Goal: Task Accomplishment & Management: Manage account settings

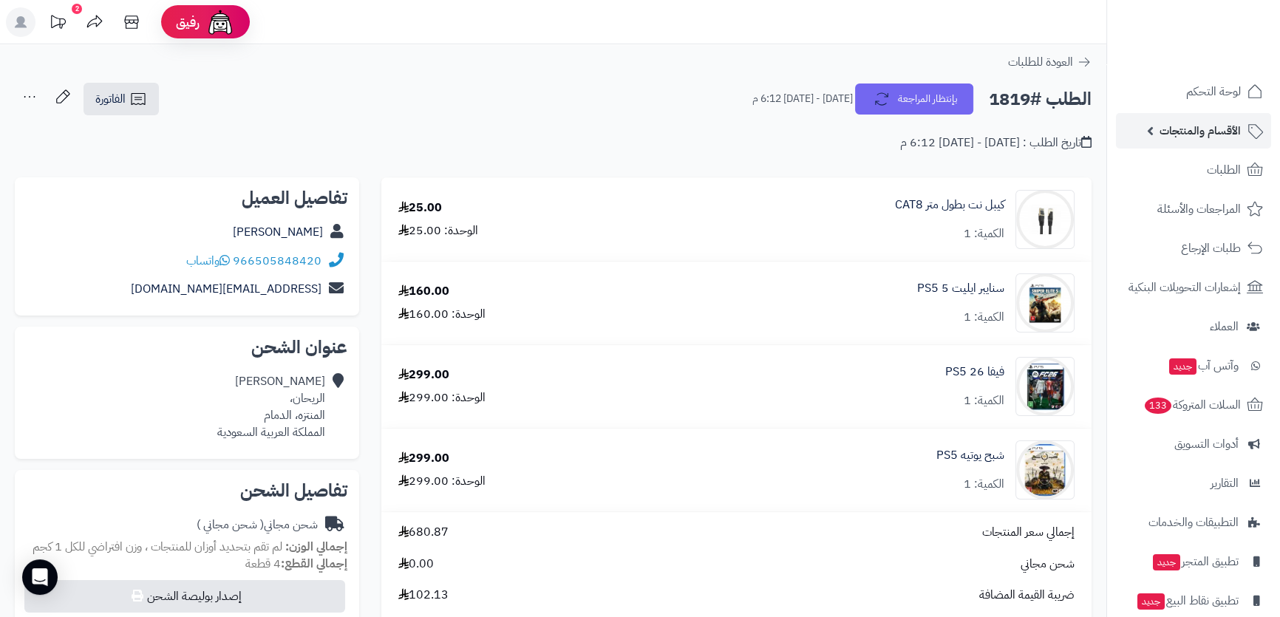
click at [1167, 121] on span "الأقسام والمنتجات" at bounding box center [1200, 131] width 81 height 21
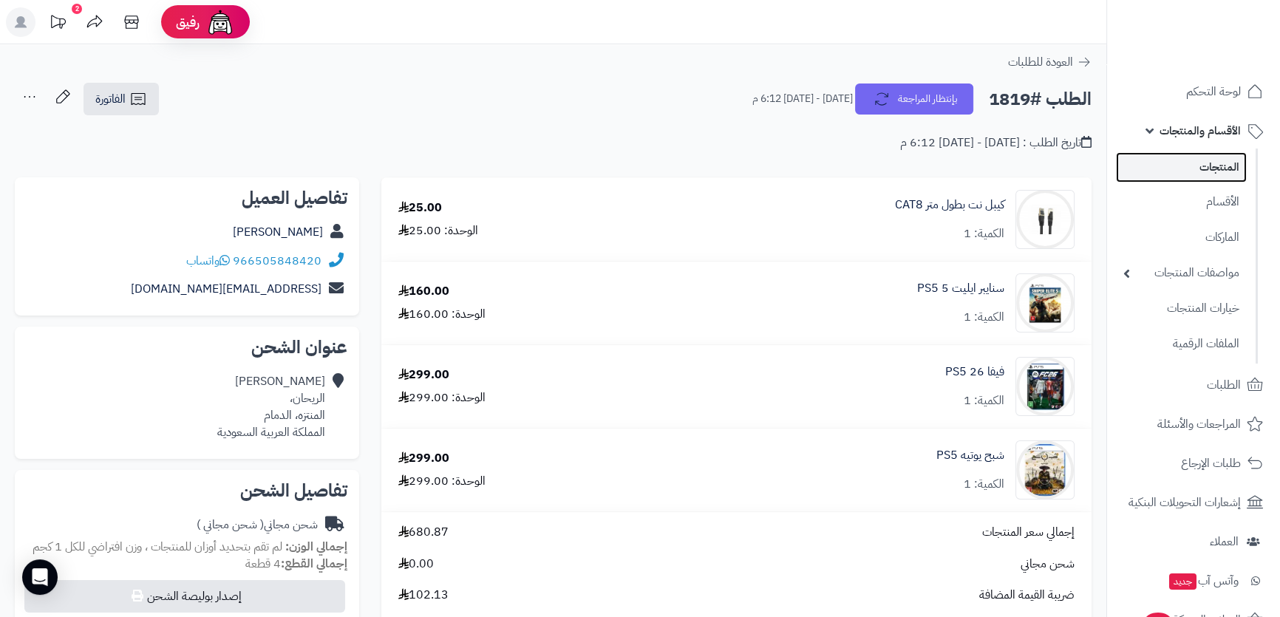
click at [1180, 166] on link "المنتجات" at bounding box center [1181, 167] width 131 height 30
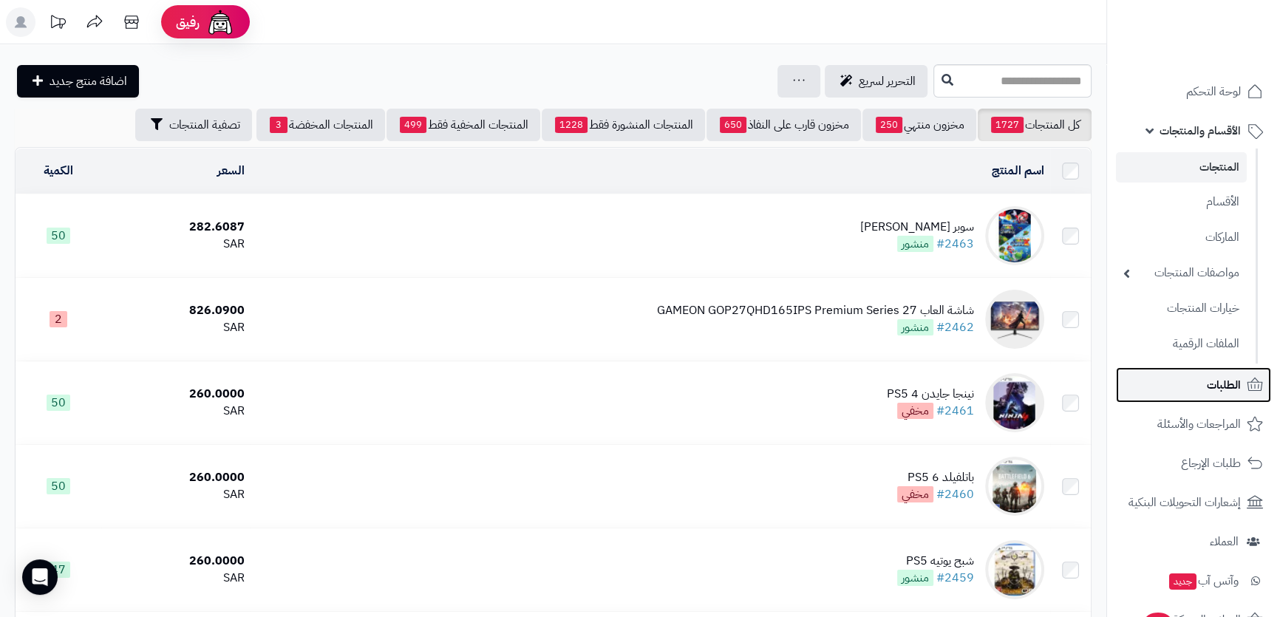
click at [1188, 379] on link "الطلبات" at bounding box center [1193, 384] width 155 height 35
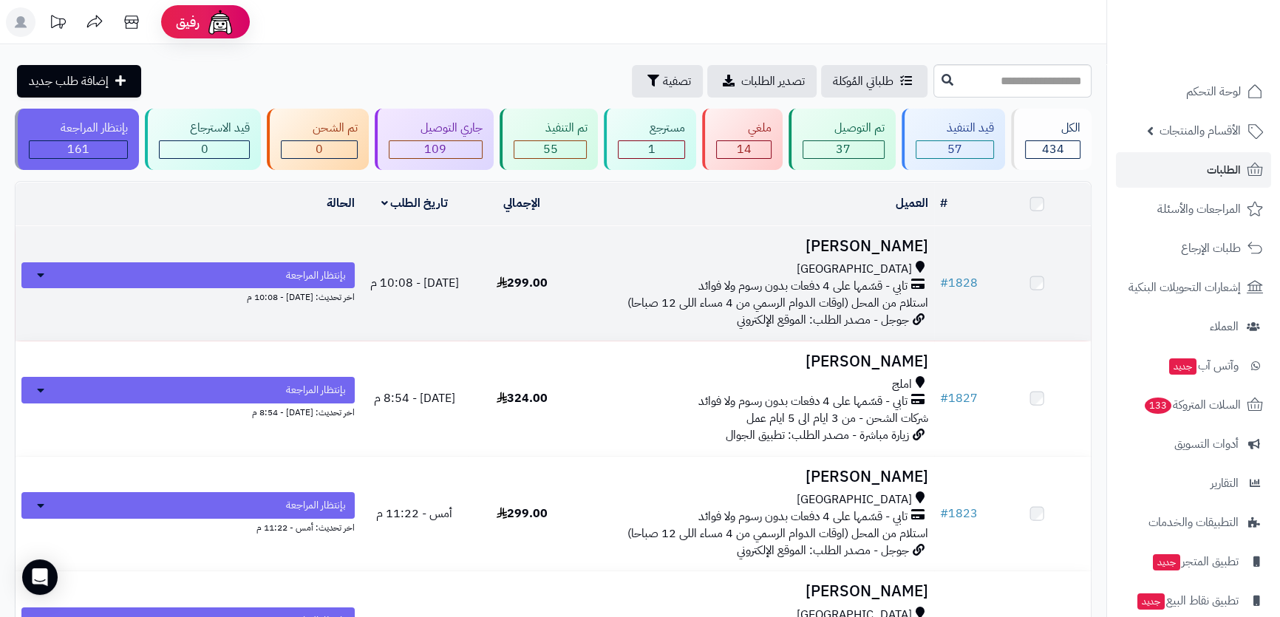
drag, startPoint x: 0, startPoint y: 0, endPoint x: 709, endPoint y: 268, distance: 758.1
click at [709, 268] on div "جدة" at bounding box center [755, 269] width 347 height 17
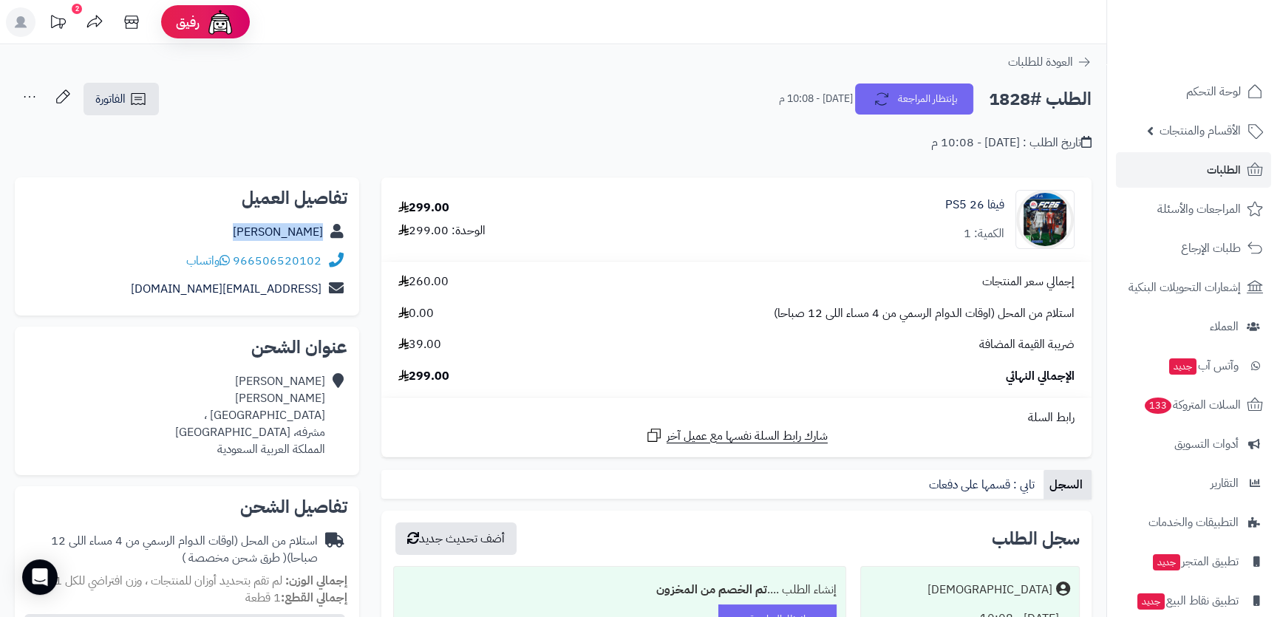
drag, startPoint x: 250, startPoint y: 231, endPoint x: 298, endPoint y: 229, distance: 48.1
click at [339, 231] on div "محمد النعمي" at bounding box center [187, 232] width 321 height 29
copy div "محمد النعمي"
drag, startPoint x: 160, startPoint y: 257, endPoint x: 254, endPoint y: 260, distance: 94.7
click at [254, 260] on div "966506520102 واتساب" at bounding box center [187, 261] width 321 height 29
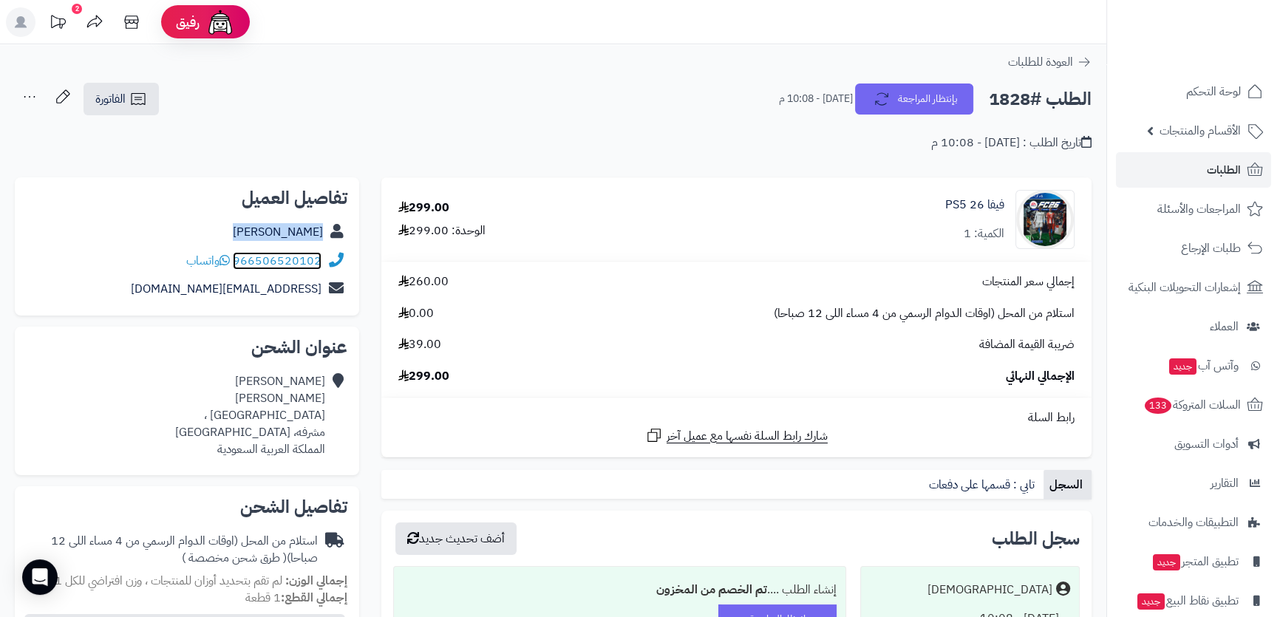
copy div "506520102 واتساب"
click at [311, 383] on div "محمد النعمي شارع فلسطين ، مشرفه، جدة المملكة العربية السعودية" at bounding box center [250, 415] width 150 height 84
click at [303, 415] on div "محمد النعمي شارع فلسطين ، مشرفه، جدة المملكة العربية السعودية" at bounding box center [250, 415] width 150 height 84
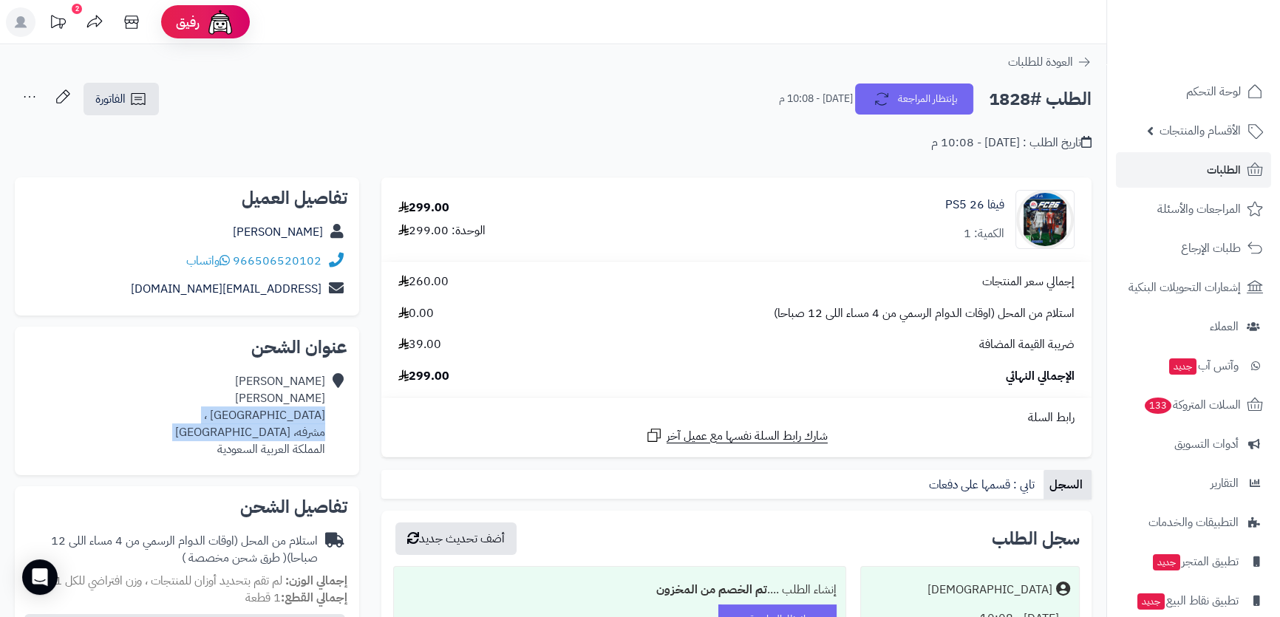
drag, startPoint x: 303, startPoint y: 415, endPoint x: 297, endPoint y: 432, distance: 17.3
click at [297, 432] on div "محمد النعمي شارع فلسطين ، مشرفه، جدة المملكة العربية السعودية" at bounding box center [250, 415] width 150 height 84
copy div "شارع فلسطين ، مشرفه، جدة"
drag, startPoint x: 188, startPoint y: 284, endPoint x: 332, endPoint y: 294, distance: 144.5
click at [342, 294] on div "mnemi402@gmail.com" at bounding box center [187, 289] width 321 height 29
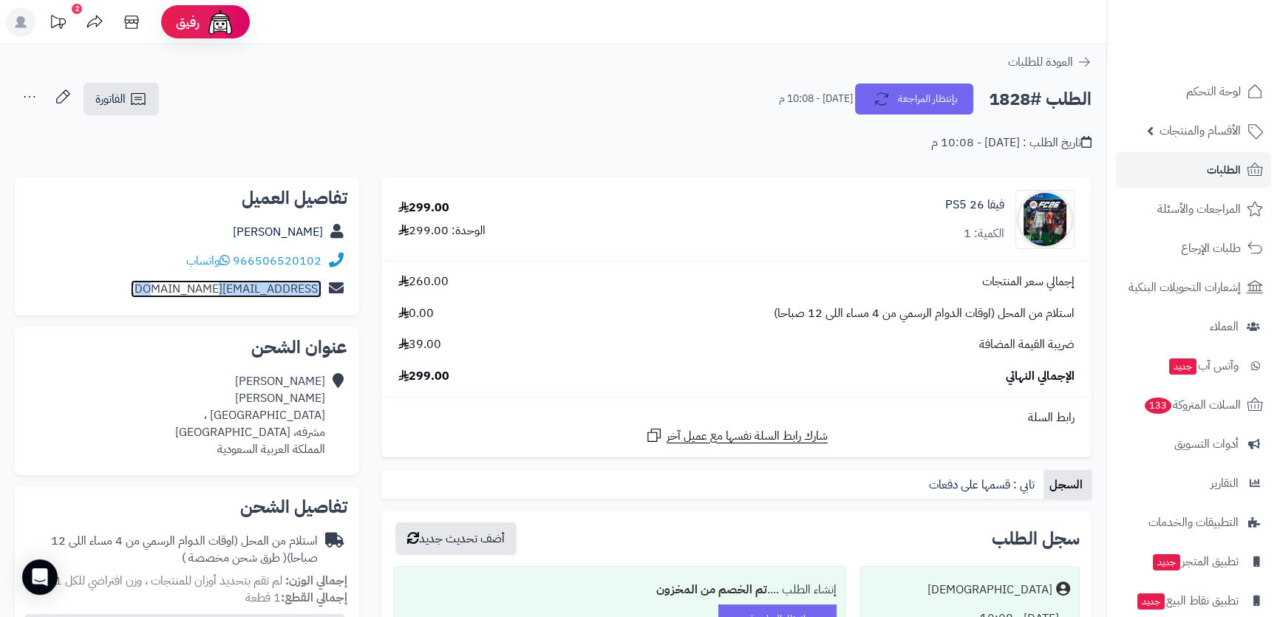
copy div "mnemi402@gmail.com"
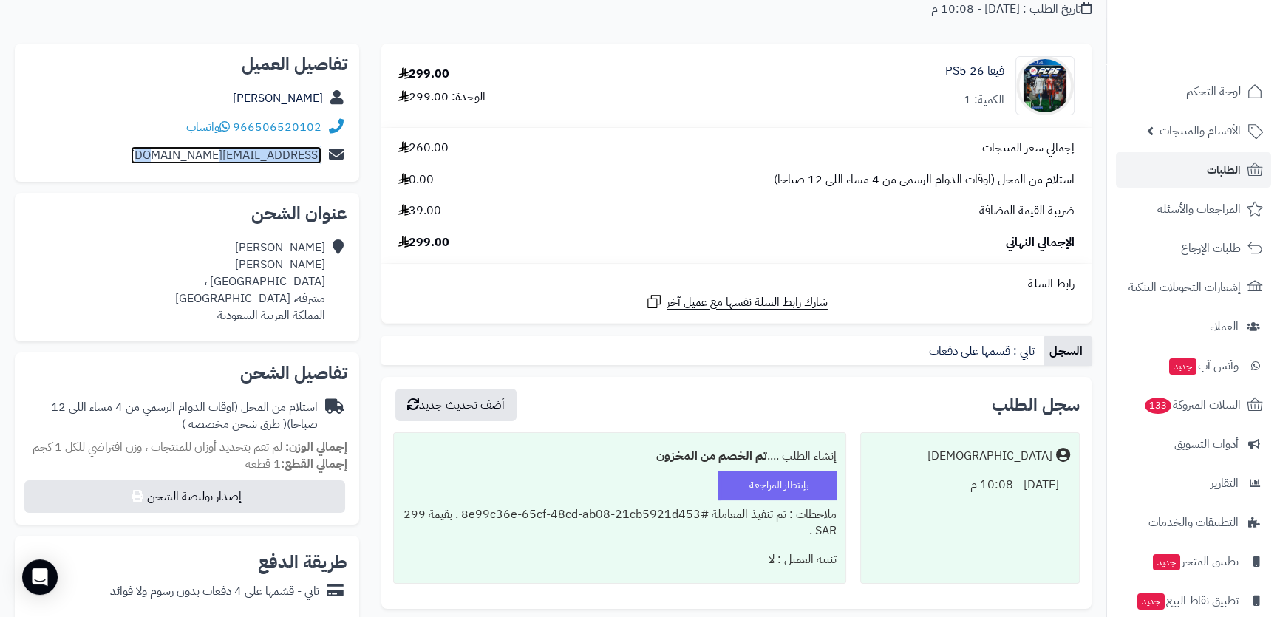
scroll to position [67, 0]
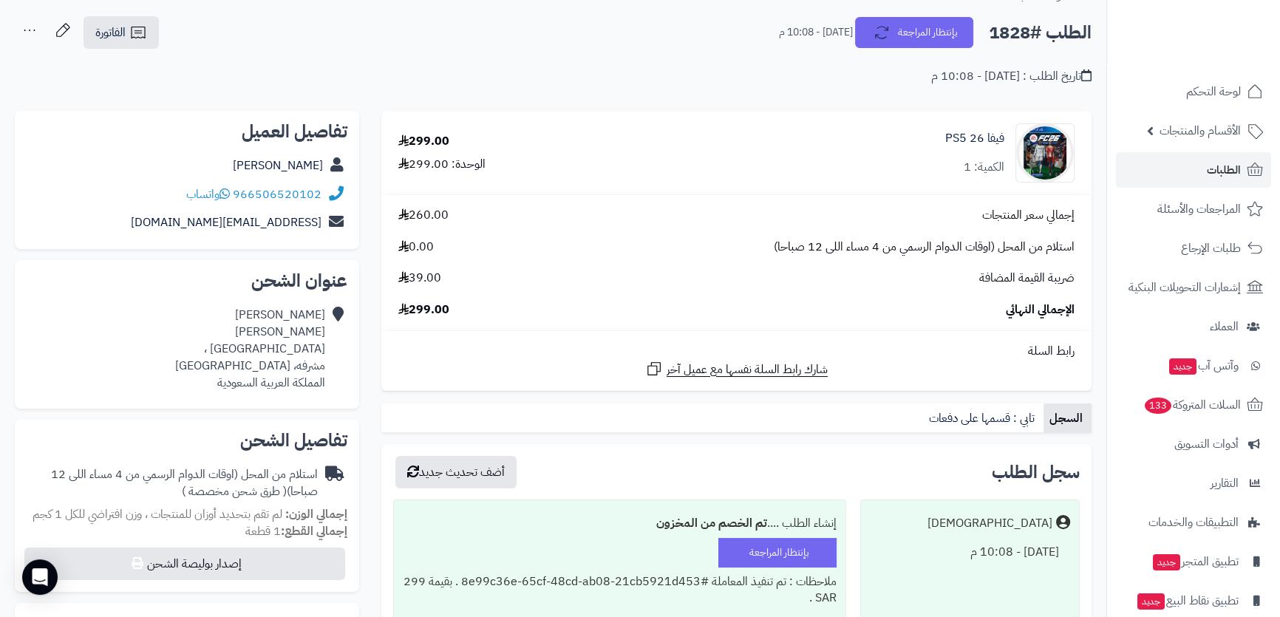
click at [1010, 25] on h2 "الطلب #1828" at bounding box center [1040, 33] width 103 height 30
copy div "الطلب #1828 بإنتظار المراجعة"
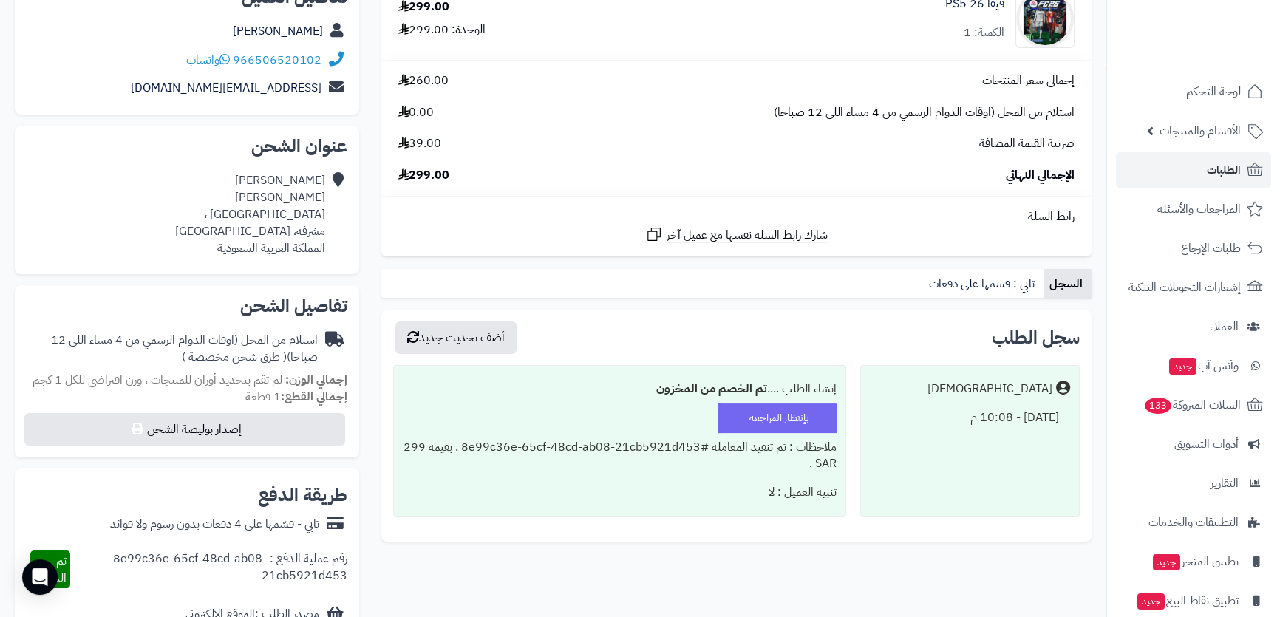
scroll to position [0, 0]
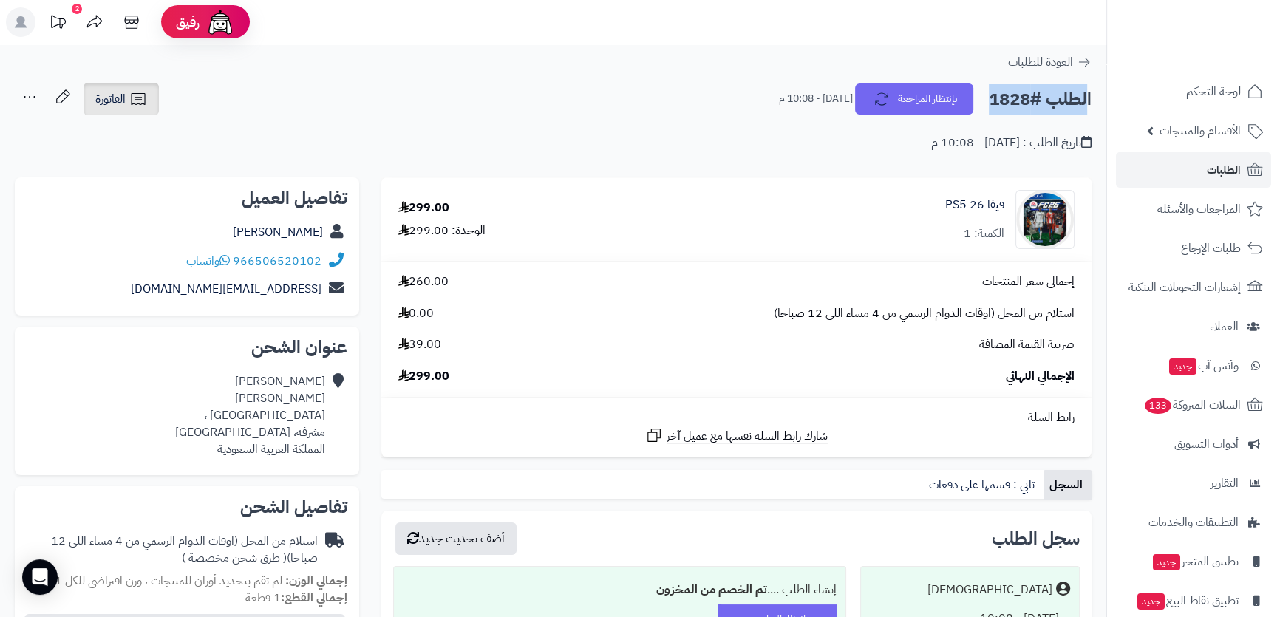
click at [143, 92] on icon at bounding box center [138, 99] width 18 height 18
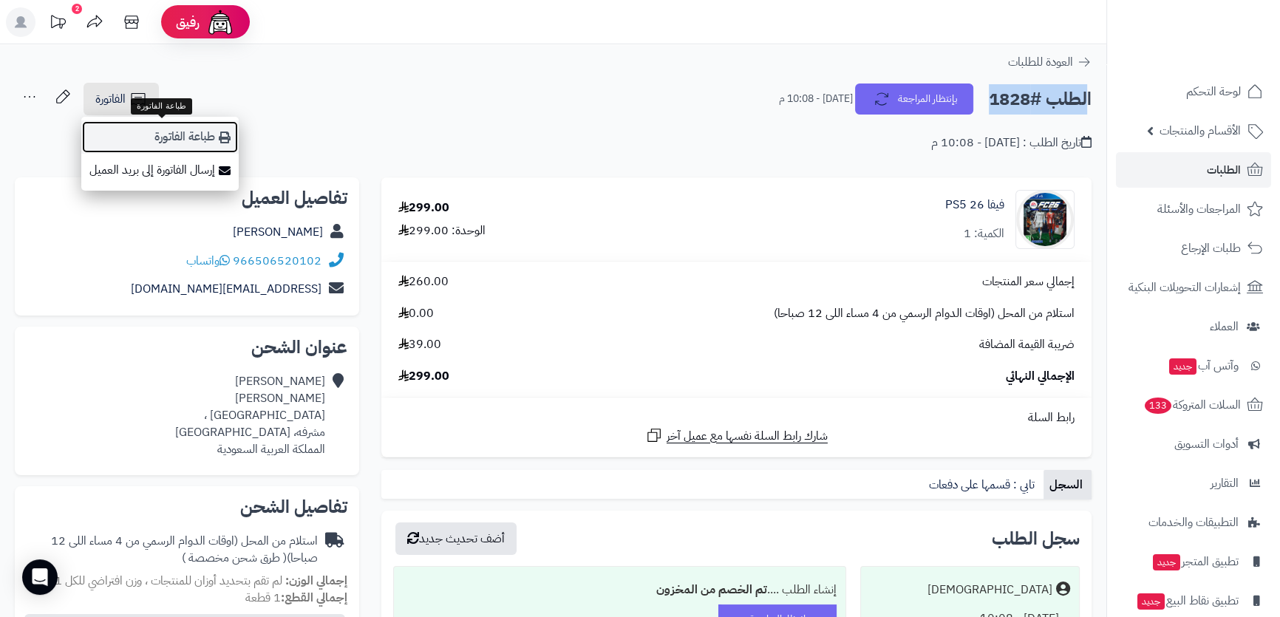
click at [169, 147] on link "طباعة الفاتورة" at bounding box center [159, 137] width 157 height 33
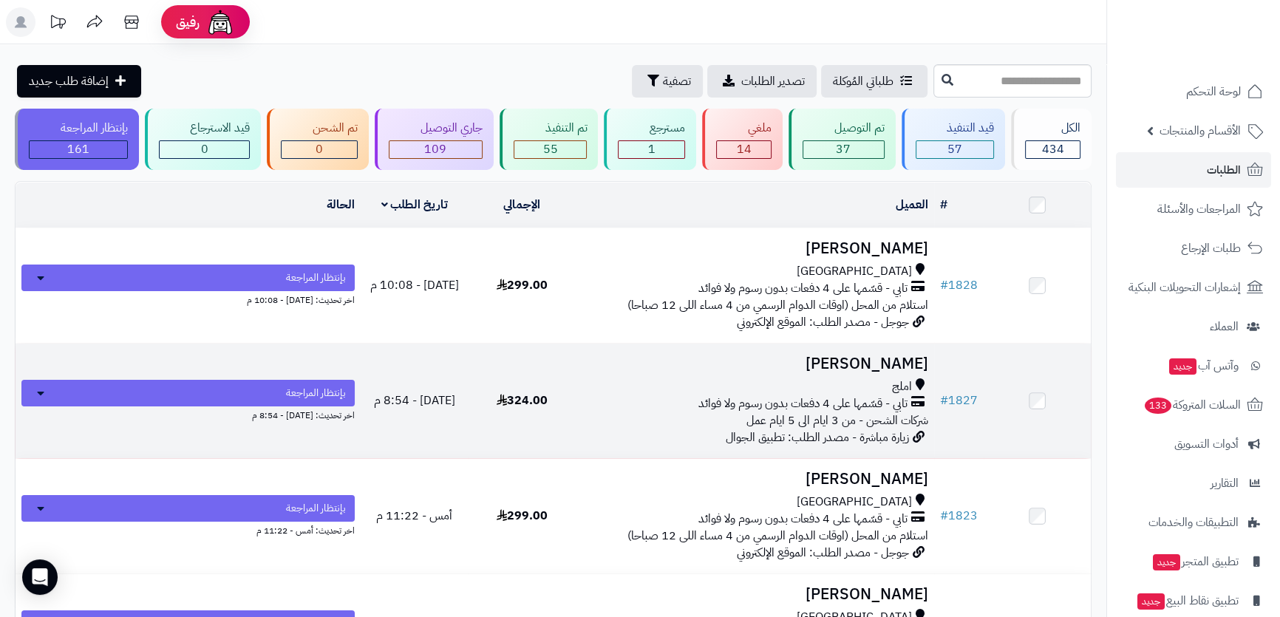
click at [783, 369] on h3 "[PERSON_NAME]" at bounding box center [755, 364] width 347 height 17
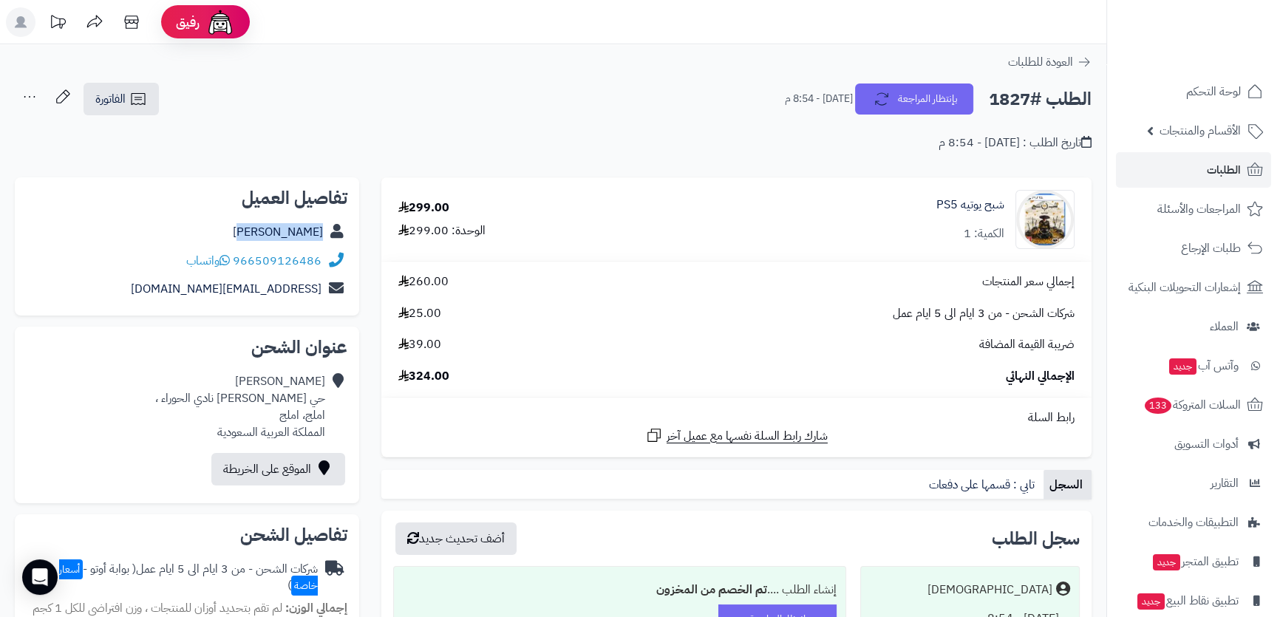
drag, startPoint x: 236, startPoint y: 237, endPoint x: 325, endPoint y: 237, distance: 88.7
click at [325, 237] on div "[PERSON_NAME]" at bounding box center [187, 232] width 321 height 29
copy link "[PERSON_NAME]"
drag, startPoint x: 177, startPoint y: 260, endPoint x: 256, endPoint y: 261, distance: 78.4
click at [256, 261] on div "966509126486 واتساب" at bounding box center [187, 261] width 321 height 29
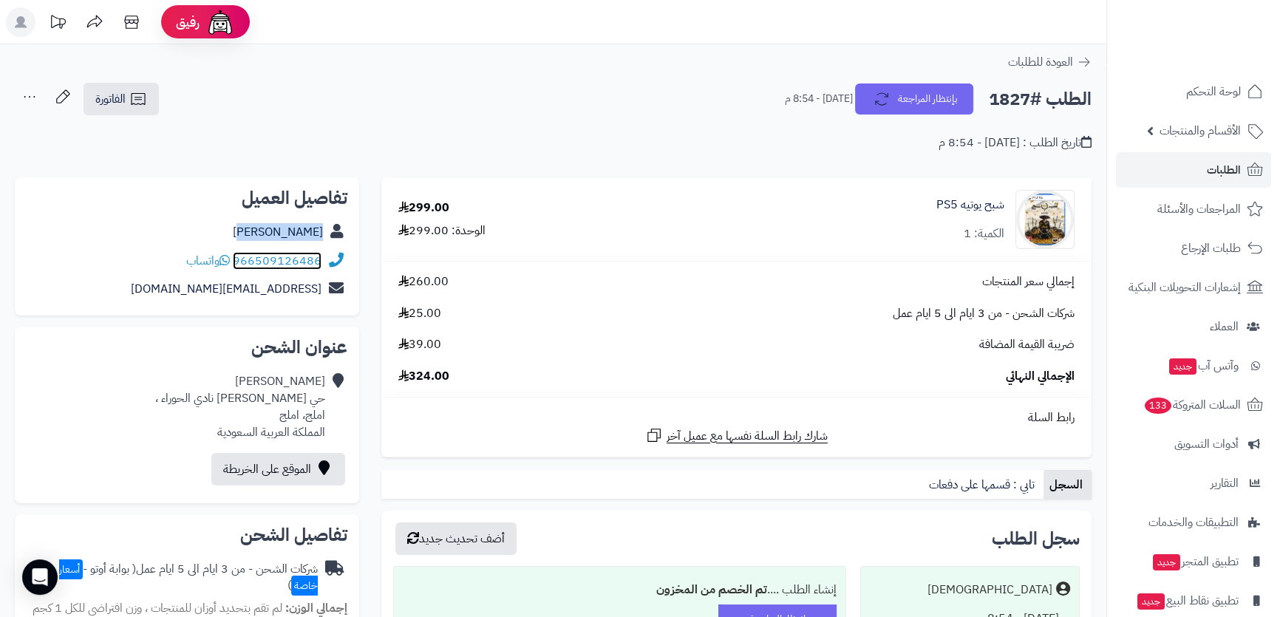
copy div "509126486 واتساب"
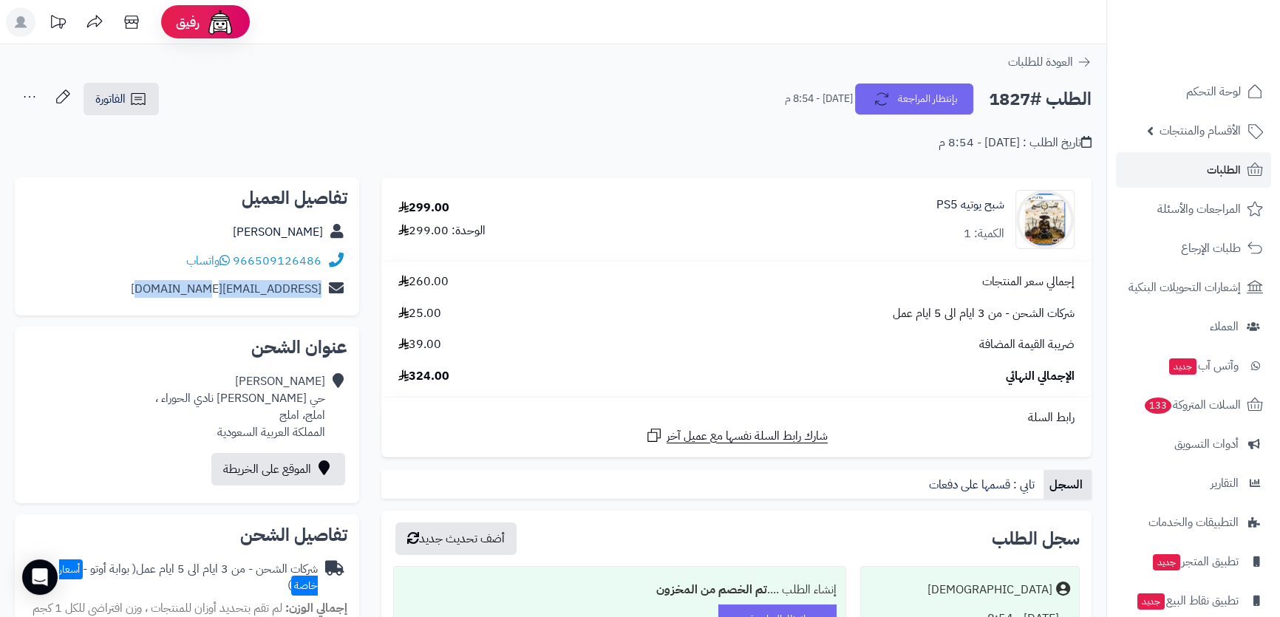
drag, startPoint x: 128, startPoint y: 285, endPoint x: 319, endPoint y: 292, distance: 191.6
click at [319, 292] on div "saleh2233jumah@hotmail.com" at bounding box center [187, 289] width 321 height 29
copy link "saleh2233jumah@hotmail.com"
click at [305, 396] on div "صالح الجهني حي العلي خلف نادي الحوراء ، املج، املج المملكة العربية السعودية" at bounding box center [240, 406] width 170 height 67
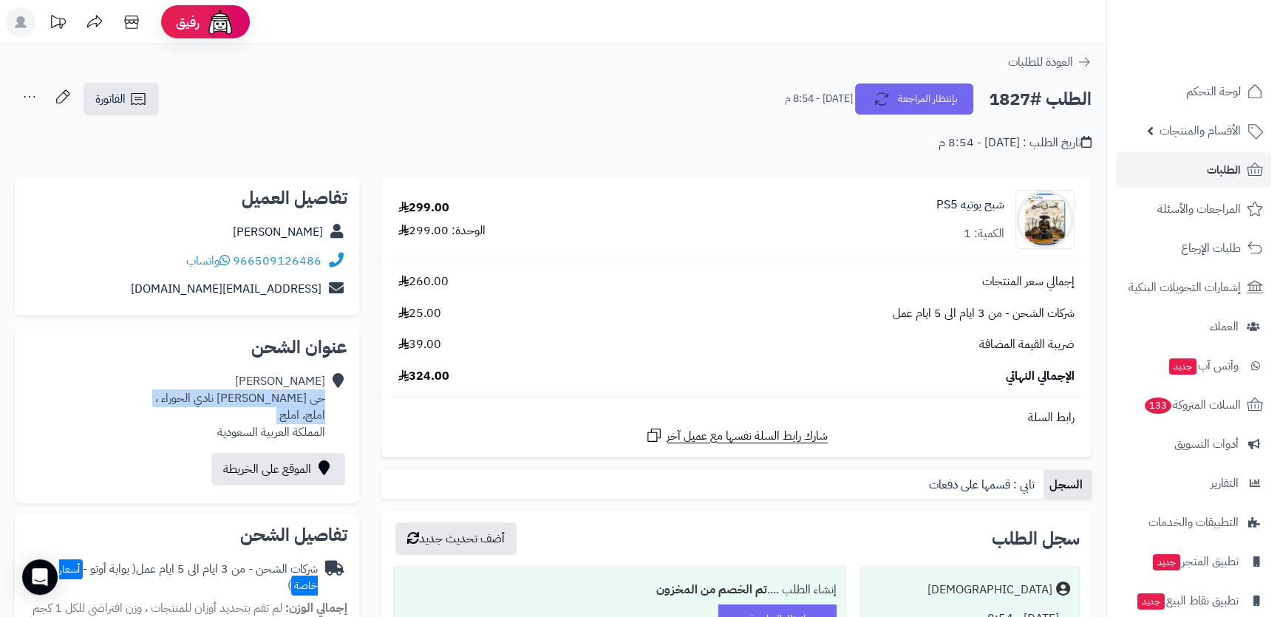
drag, startPoint x: 305, startPoint y: 396, endPoint x: 301, endPoint y: 414, distance: 18.3
click at [301, 414] on div "صالح الجهني حي العلي خلف نادي الحوراء ، املج، املج المملكة العربية السعودية" at bounding box center [240, 406] width 170 height 67
copy div "حي العلي خلف نادي الحوراء ، املج، املج"
click at [1009, 96] on h2 "الطلب #1827" at bounding box center [1040, 99] width 103 height 30
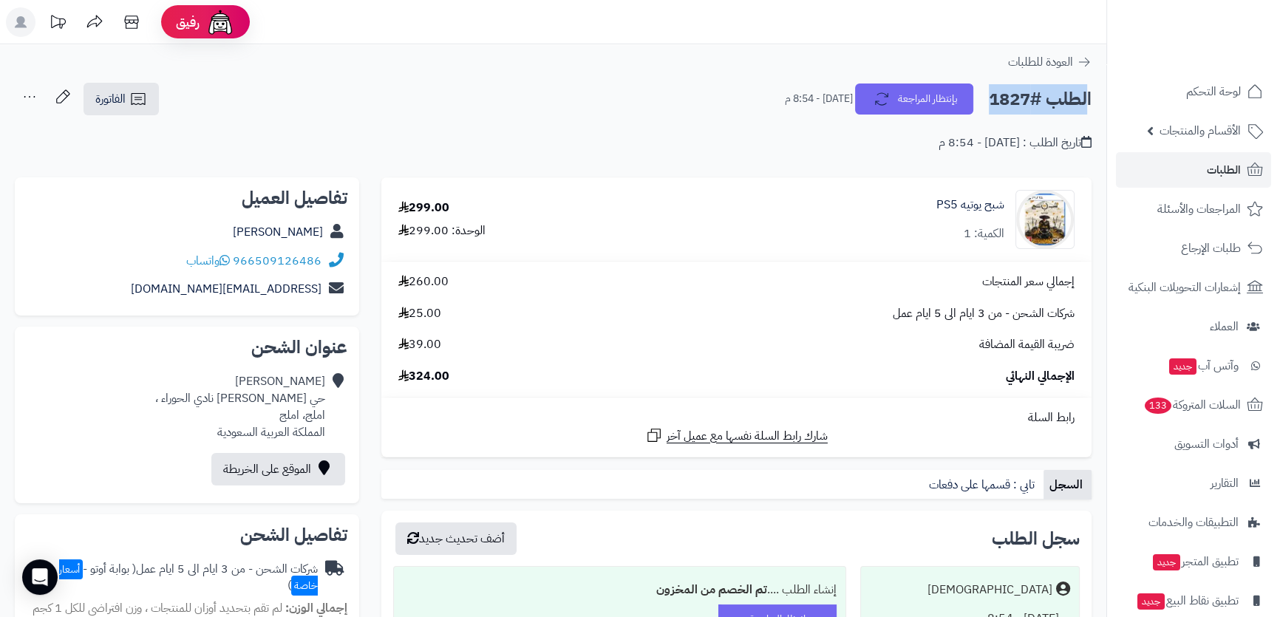
click at [1009, 96] on h2 "الطلب #1827" at bounding box center [1040, 99] width 103 height 30
copy div "الطلب #1827 بإنتظار المراجعة"
click at [109, 95] on span "الفاتورة" at bounding box center [110, 99] width 30 height 18
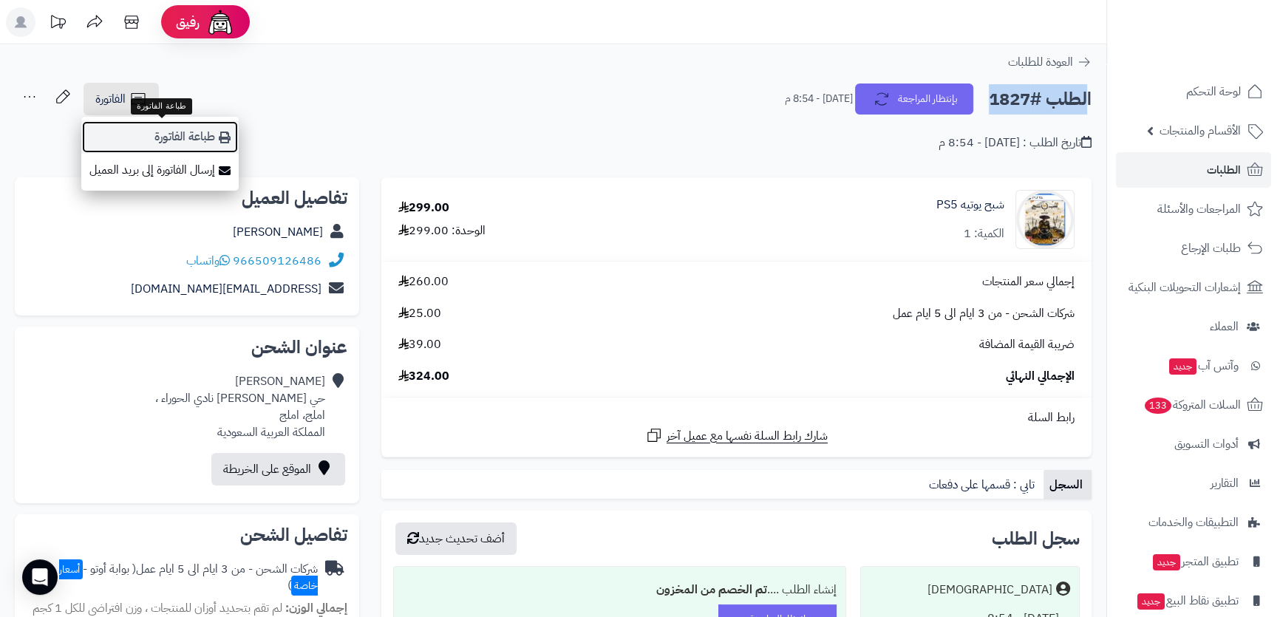
click at [160, 143] on link "طباعة الفاتورة" at bounding box center [159, 137] width 157 height 33
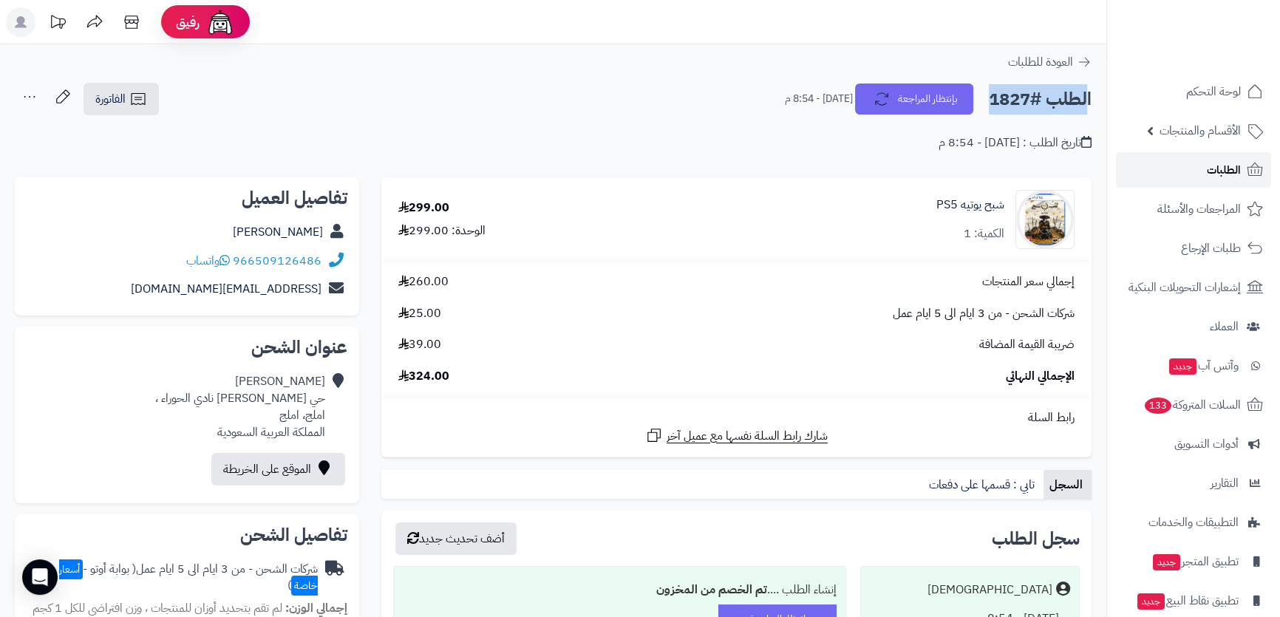
click at [1190, 162] on link "الطلبات" at bounding box center [1193, 169] width 155 height 35
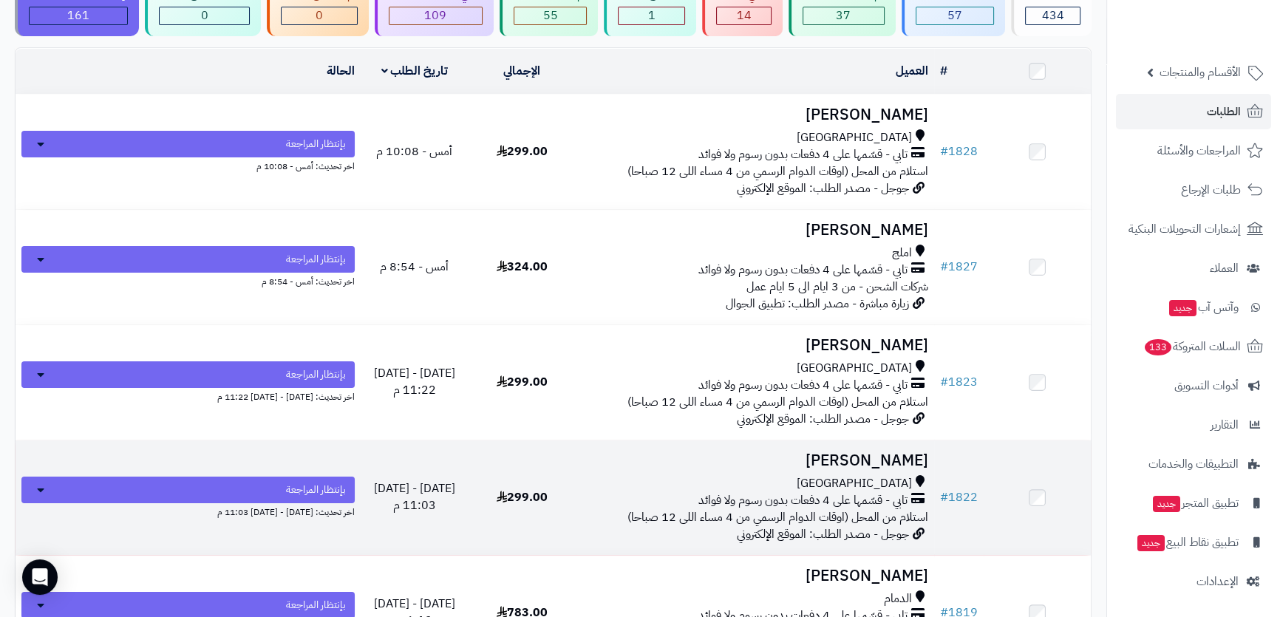
scroll to position [201, 0]
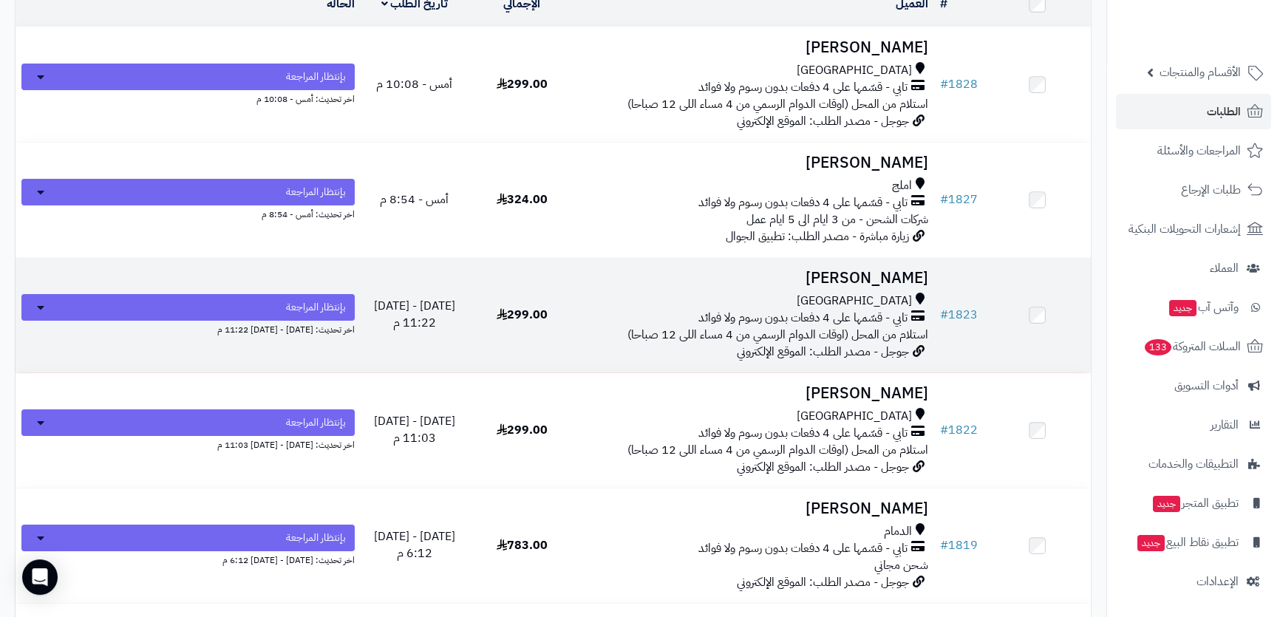
click at [659, 293] on div "جدة" at bounding box center [755, 301] width 347 height 17
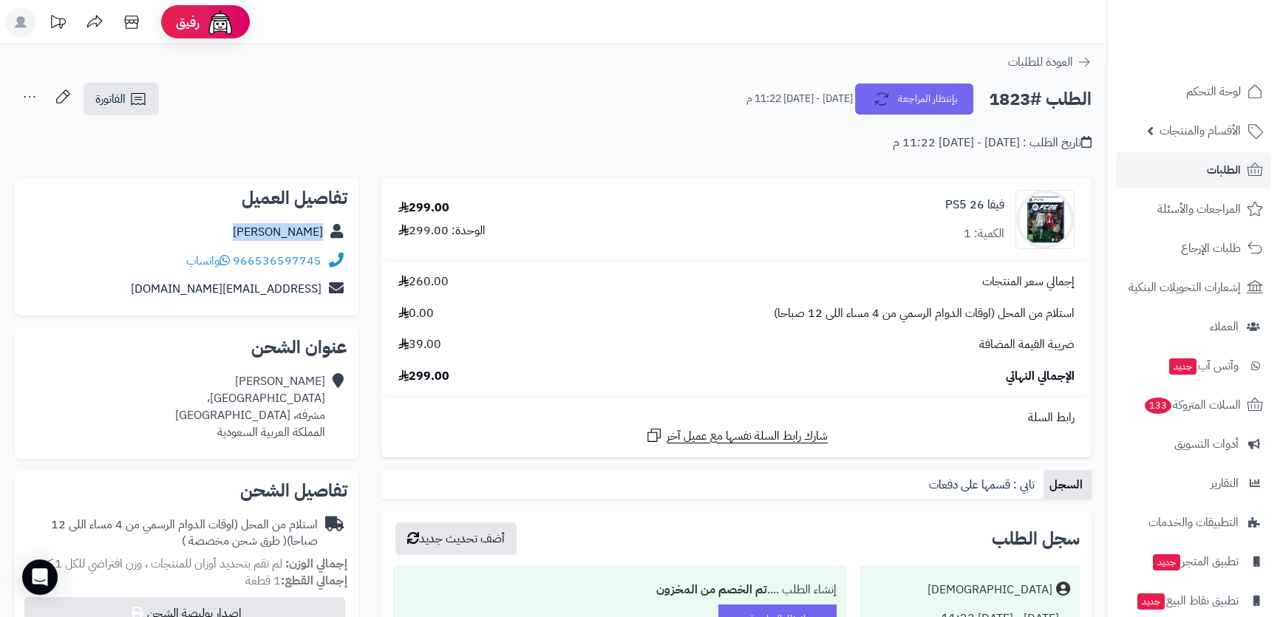
drag, startPoint x: 244, startPoint y: 236, endPoint x: 331, endPoint y: 235, distance: 87.2
click at [331, 235] on div "[PERSON_NAME]" at bounding box center [187, 232] width 321 height 29
copy div "[PERSON_NAME]"
drag, startPoint x: 322, startPoint y: 262, endPoint x: 259, endPoint y: 262, distance: 62.1
click at [259, 262] on div "966536597745 واتساب" at bounding box center [187, 261] width 321 height 29
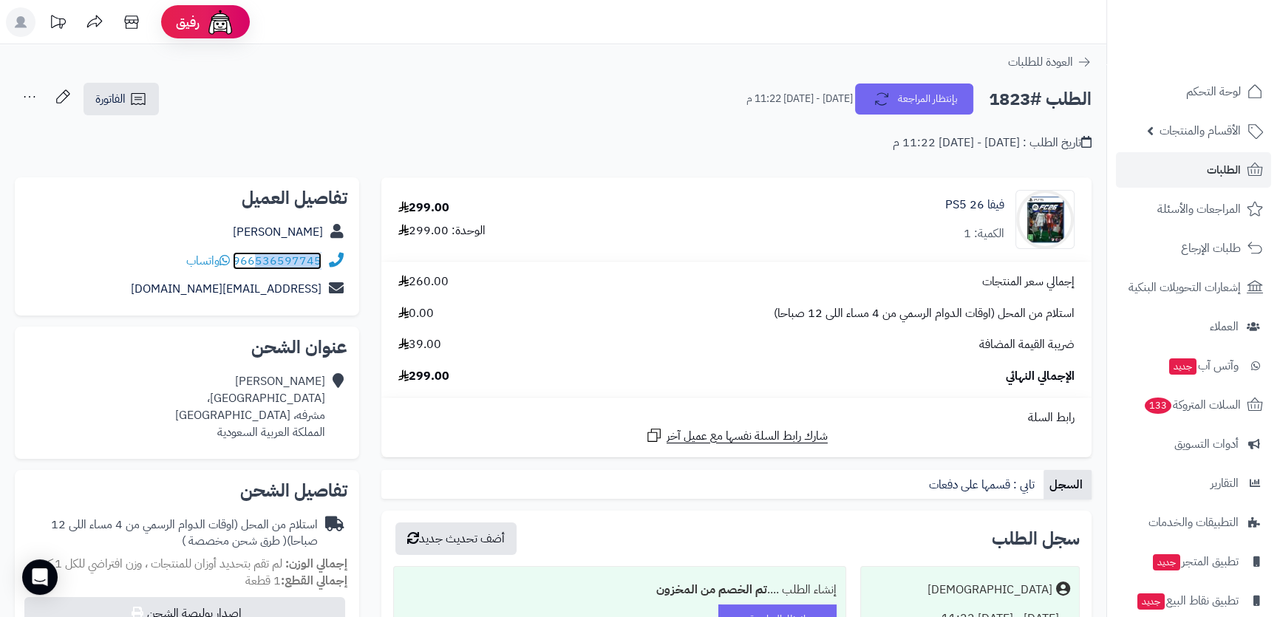
copy link "536597745"
click at [1001, 97] on h2 "الطلب #1823" at bounding box center [1040, 99] width 103 height 30
copy div "الطلب #1823 بإنتظار المراجعة"
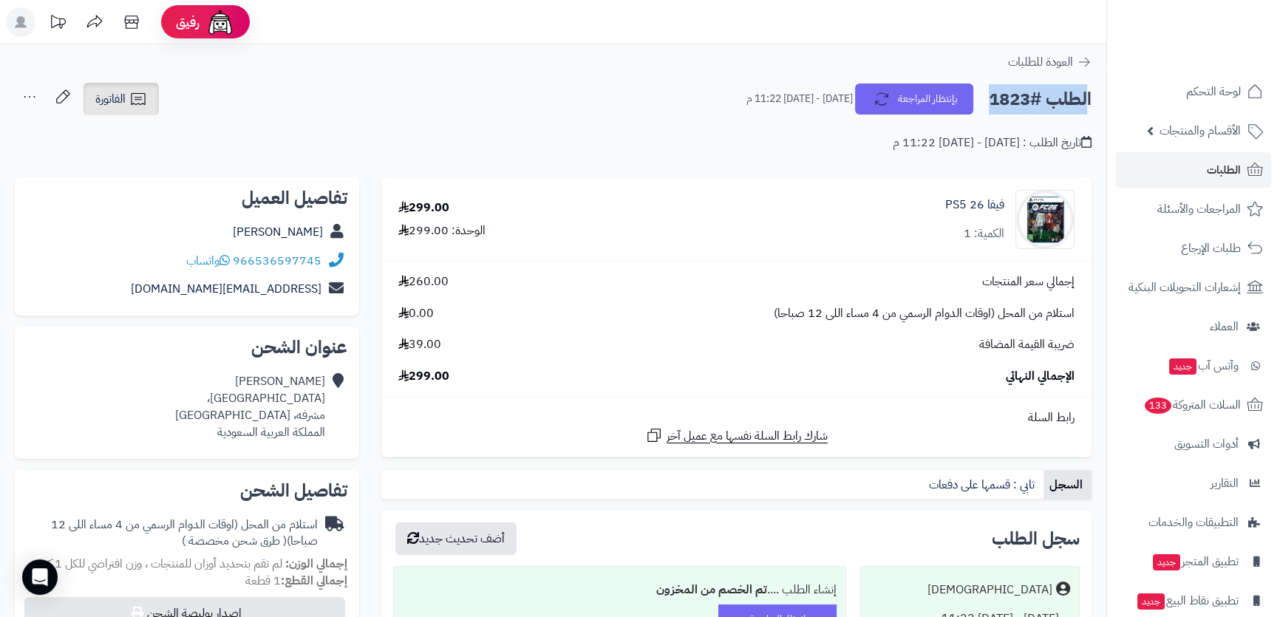
click at [126, 106] on span "الفاتورة" at bounding box center [110, 99] width 30 height 18
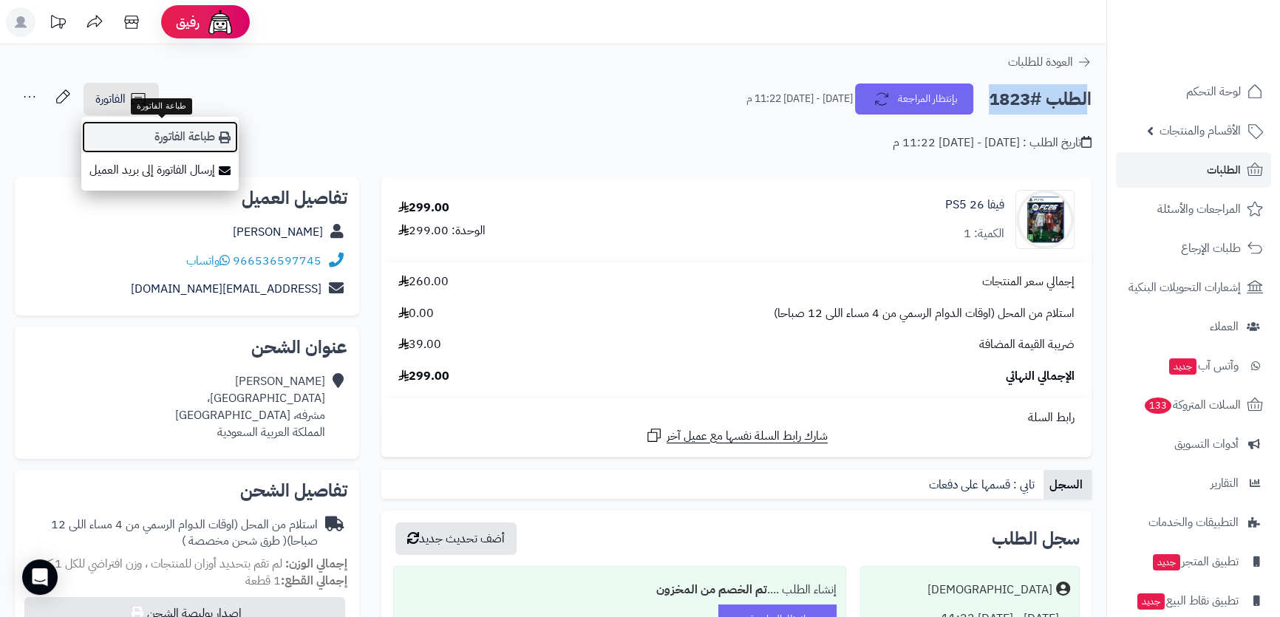
click at [139, 131] on link "طباعة الفاتورة" at bounding box center [159, 137] width 157 height 33
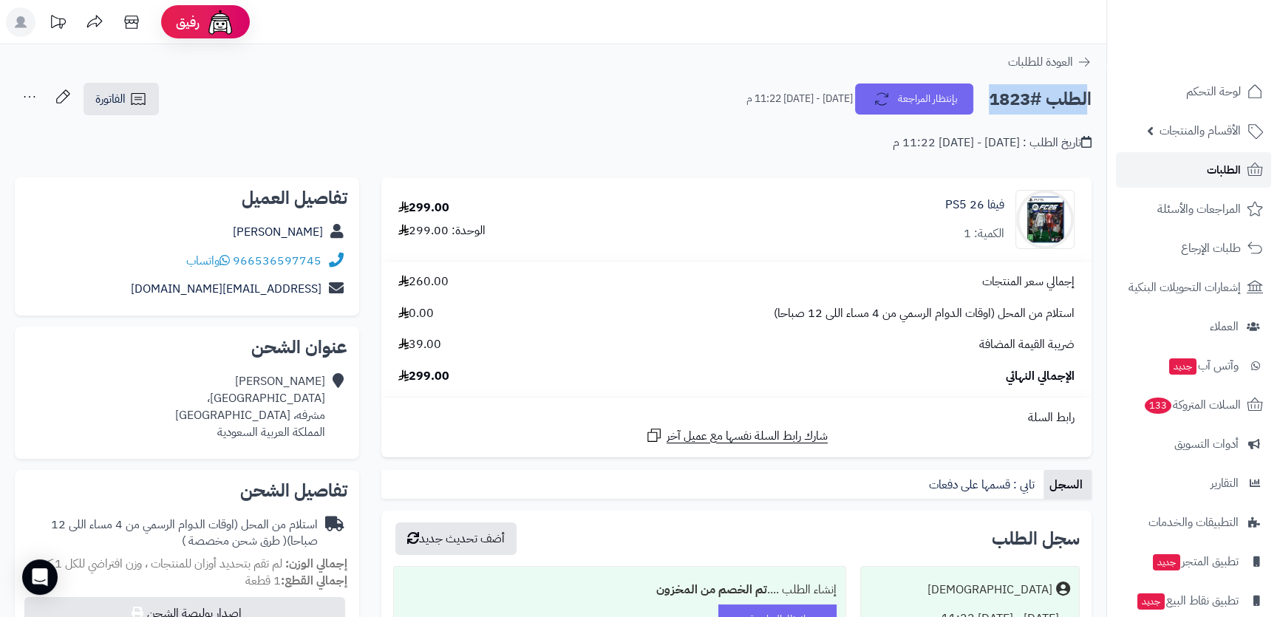
click at [1231, 169] on span "الطلبات" at bounding box center [1224, 170] width 34 height 21
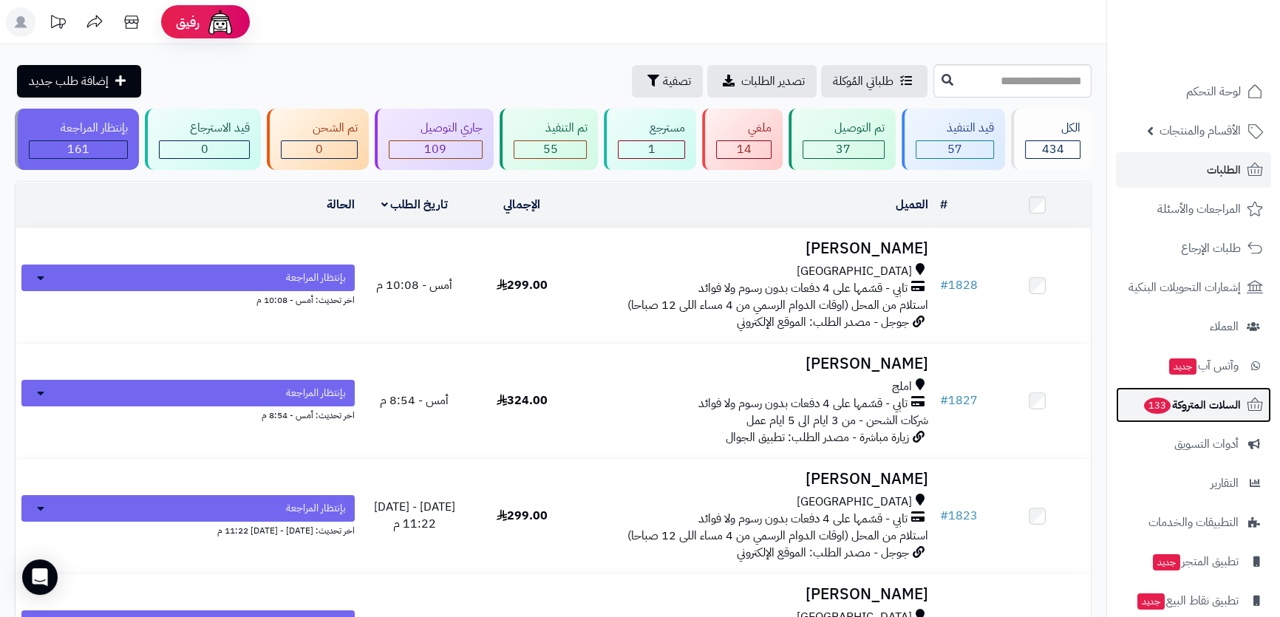
click at [1159, 421] on link "السلات المتروكة 133" at bounding box center [1193, 404] width 155 height 35
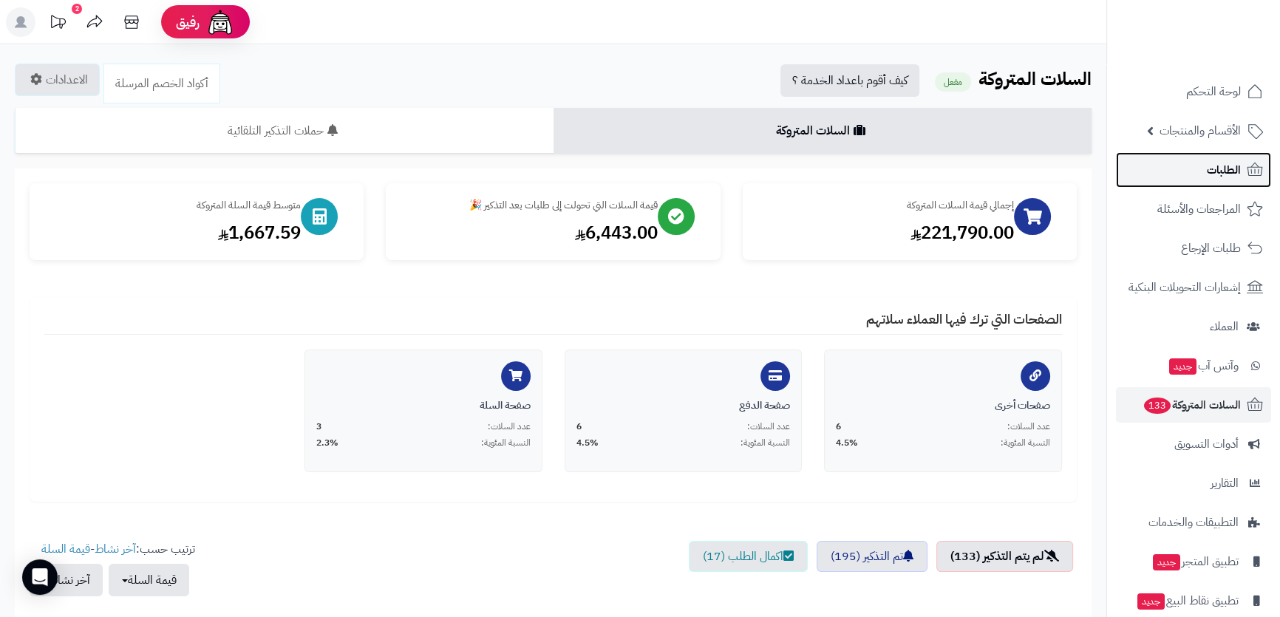
click at [1175, 173] on link "الطلبات" at bounding box center [1193, 169] width 155 height 35
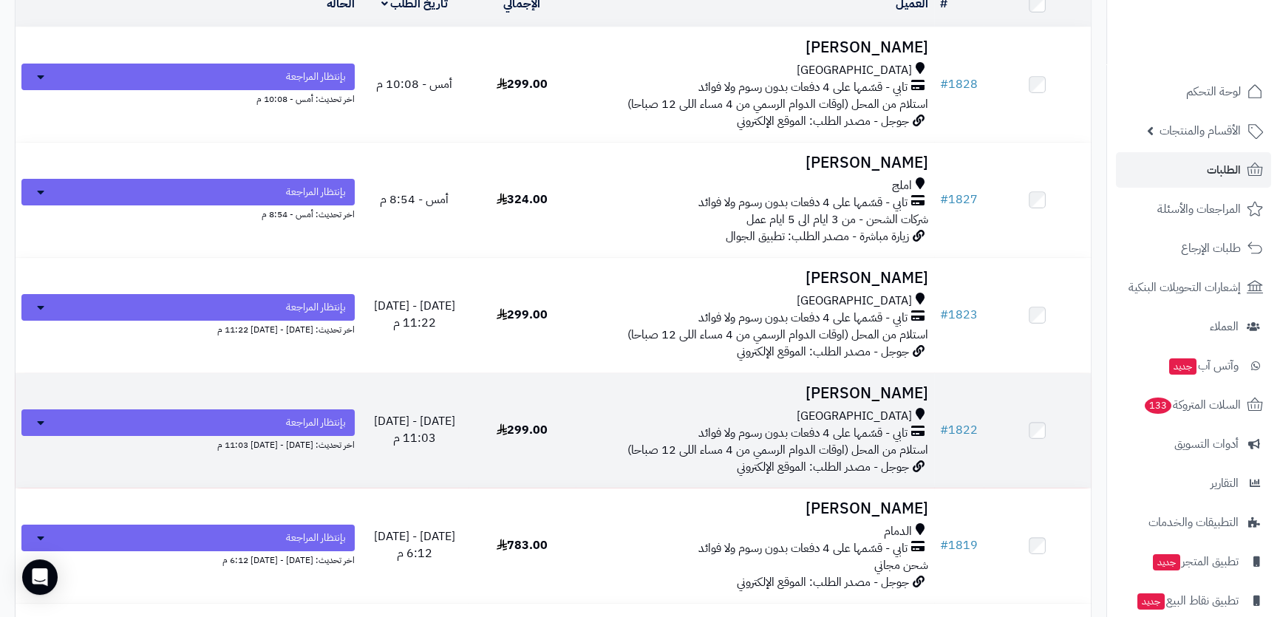
scroll to position [268, 0]
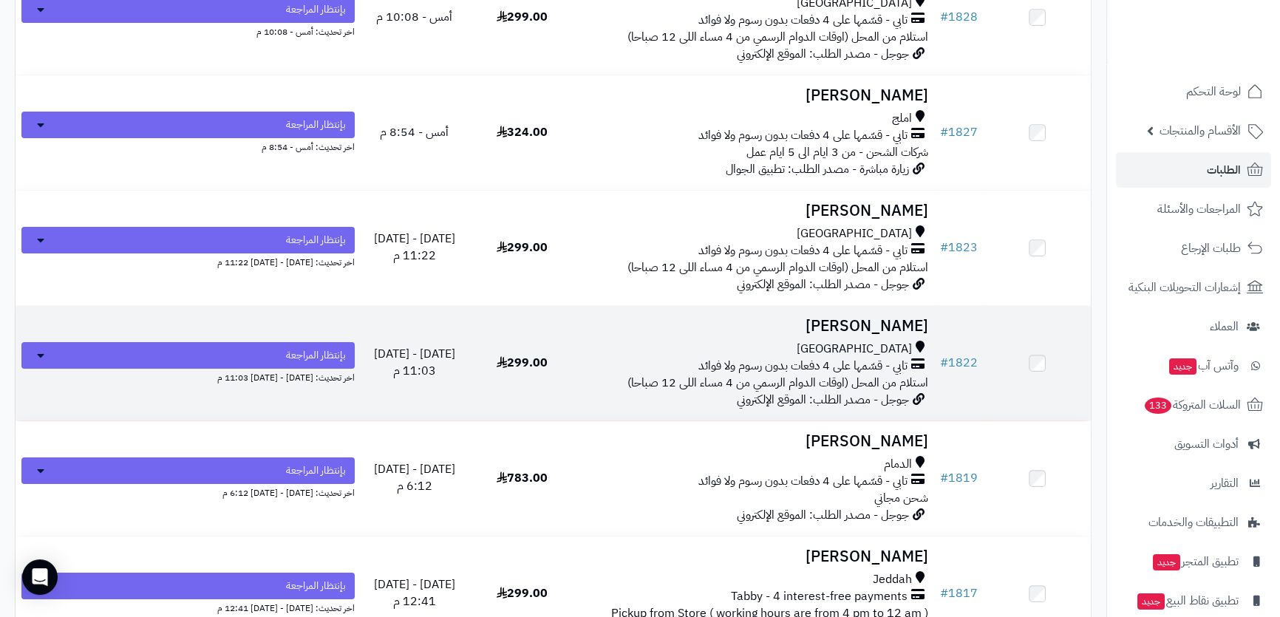
click at [554, 333] on td "299.00" at bounding box center [523, 363] width 108 height 115
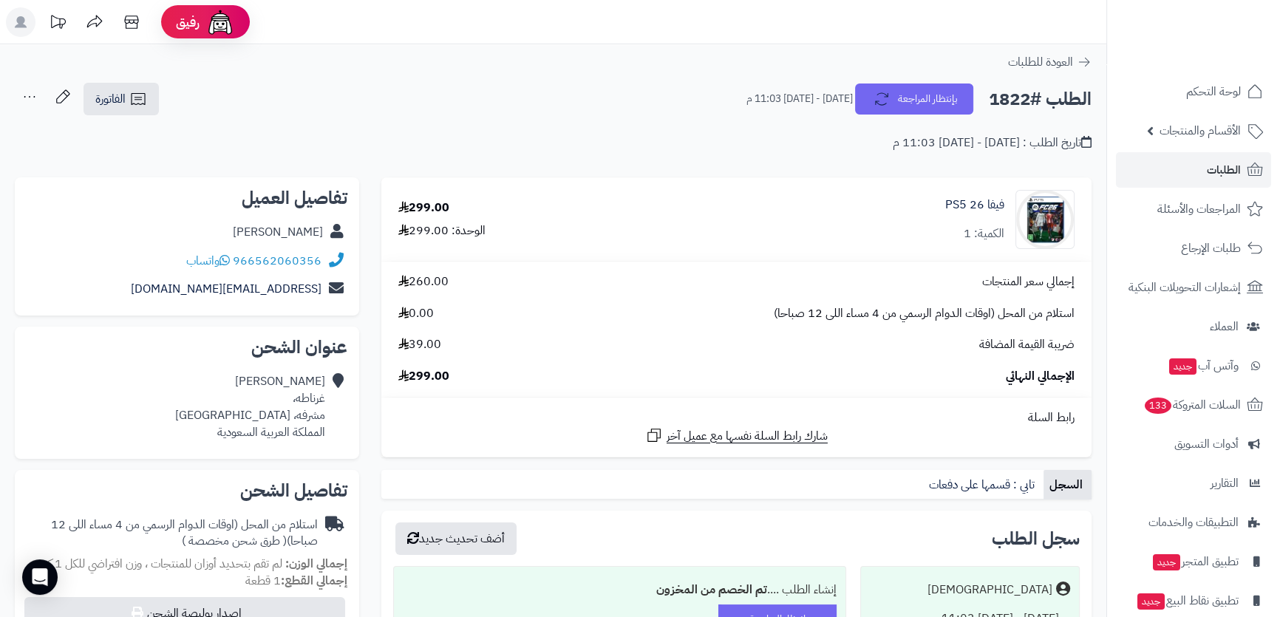
drag, startPoint x: 191, startPoint y: 225, endPoint x: 321, endPoint y: 226, distance: 129.4
click at [321, 226] on div "[PERSON_NAME]" at bounding box center [187, 232] width 321 height 29
drag, startPoint x: 164, startPoint y: 227, endPoint x: 331, endPoint y: 217, distance: 167.4
click at [331, 218] on div "Abdulaziz AlQurashi" at bounding box center [187, 232] width 321 height 29
copy div "Abdulaziz AlQurashi"
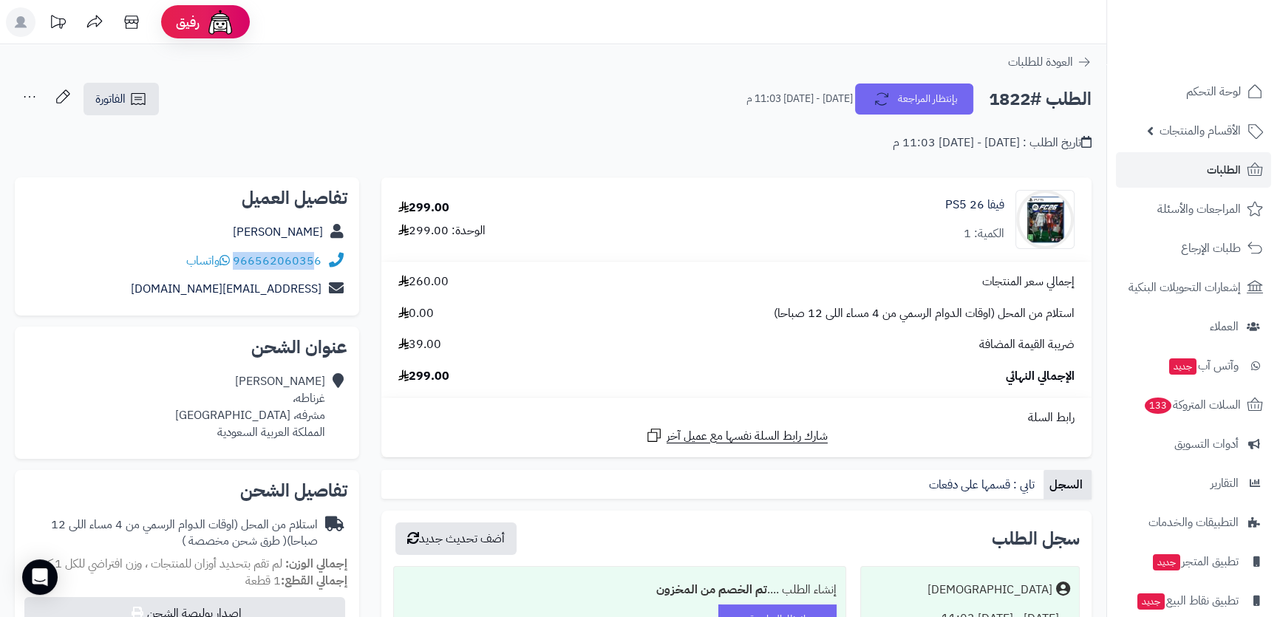
click at [317, 259] on div "966562060356 واتساب" at bounding box center [187, 261] width 321 height 29
copy div "96656206035"
click at [1165, 162] on link "الطلبات" at bounding box center [1193, 169] width 155 height 35
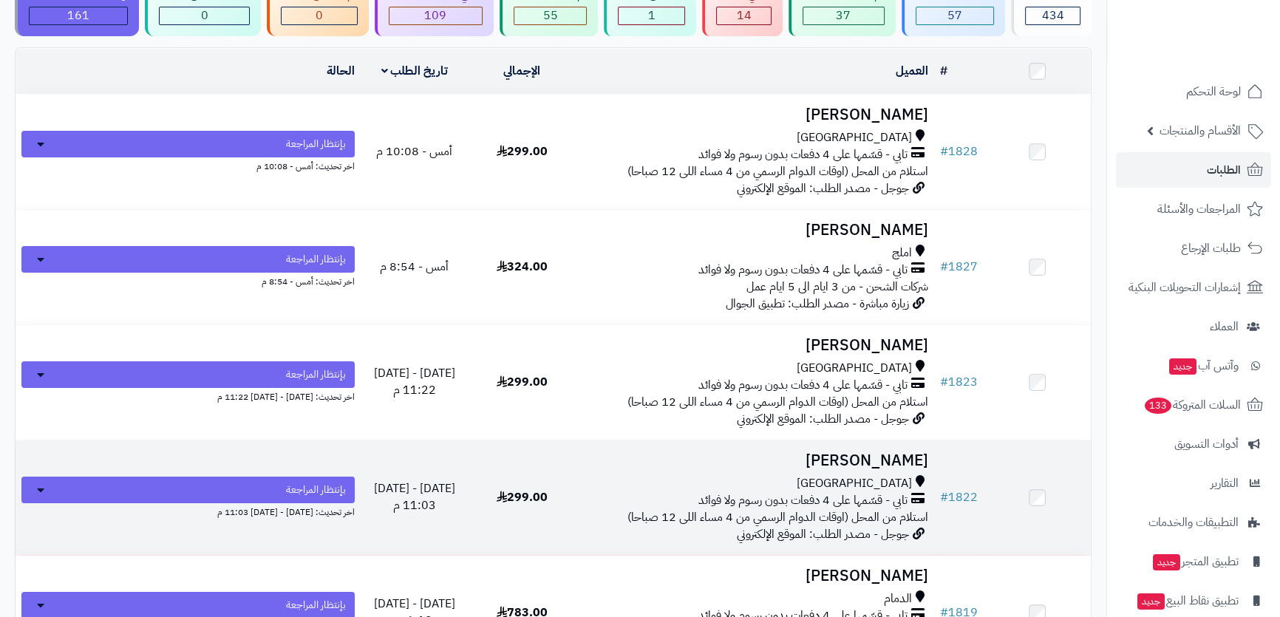
scroll to position [268, 0]
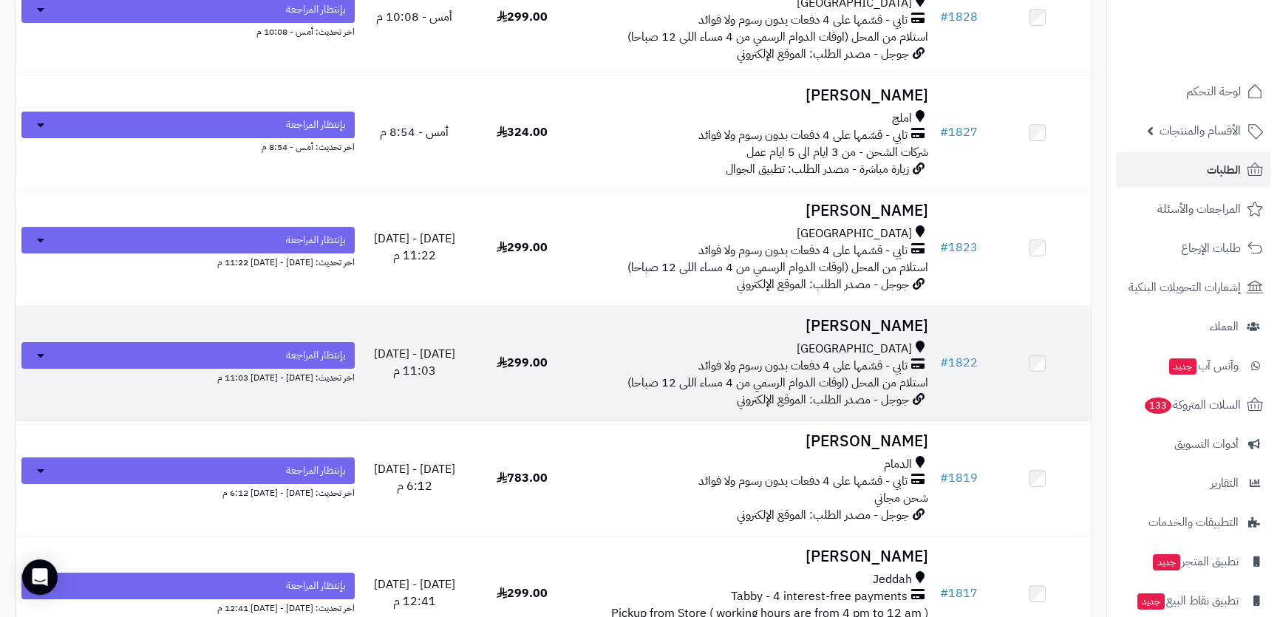
click at [711, 328] on h3 "[PERSON_NAME]" at bounding box center [755, 326] width 347 height 17
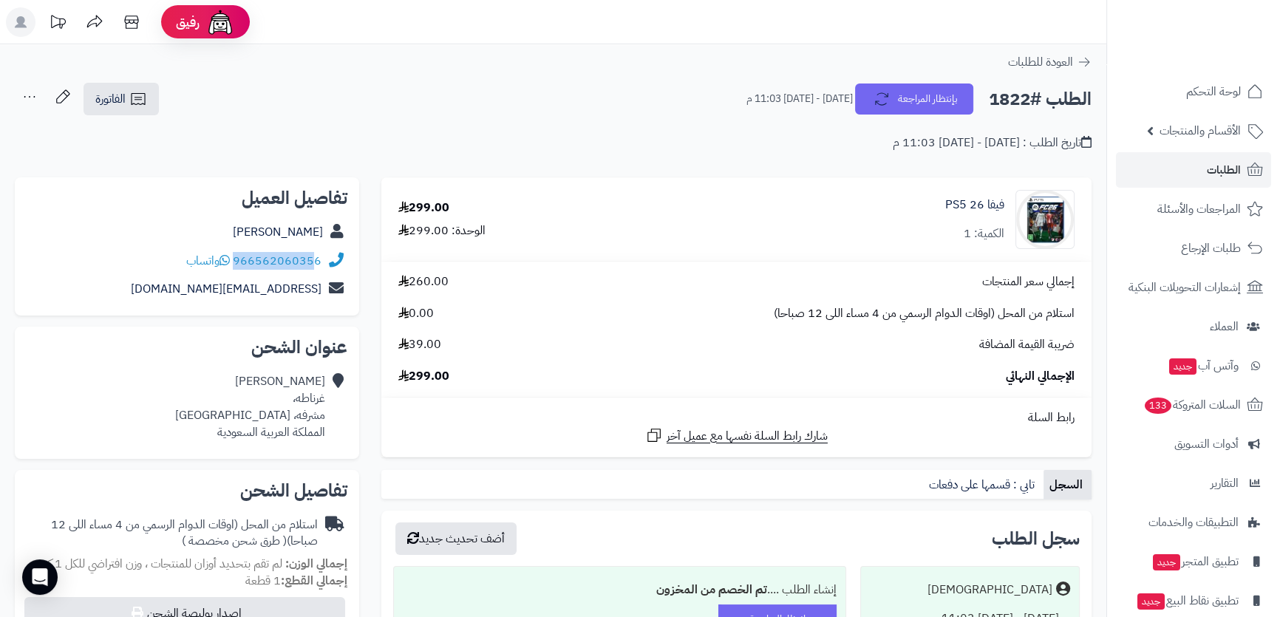
drag, startPoint x: 325, startPoint y: 259, endPoint x: 313, endPoint y: 260, distance: 11.1
click at [313, 260] on div "966562060356 واتساب" at bounding box center [187, 261] width 321 height 29
copy div "96656206035"
drag, startPoint x: 200, startPoint y: 227, endPoint x: 322, endPoint y: 227, distance: 122.0
click at [322, 227] on div "Abdulaziz AlQurashi" at bounding box center [187, 232] width 321 height 29
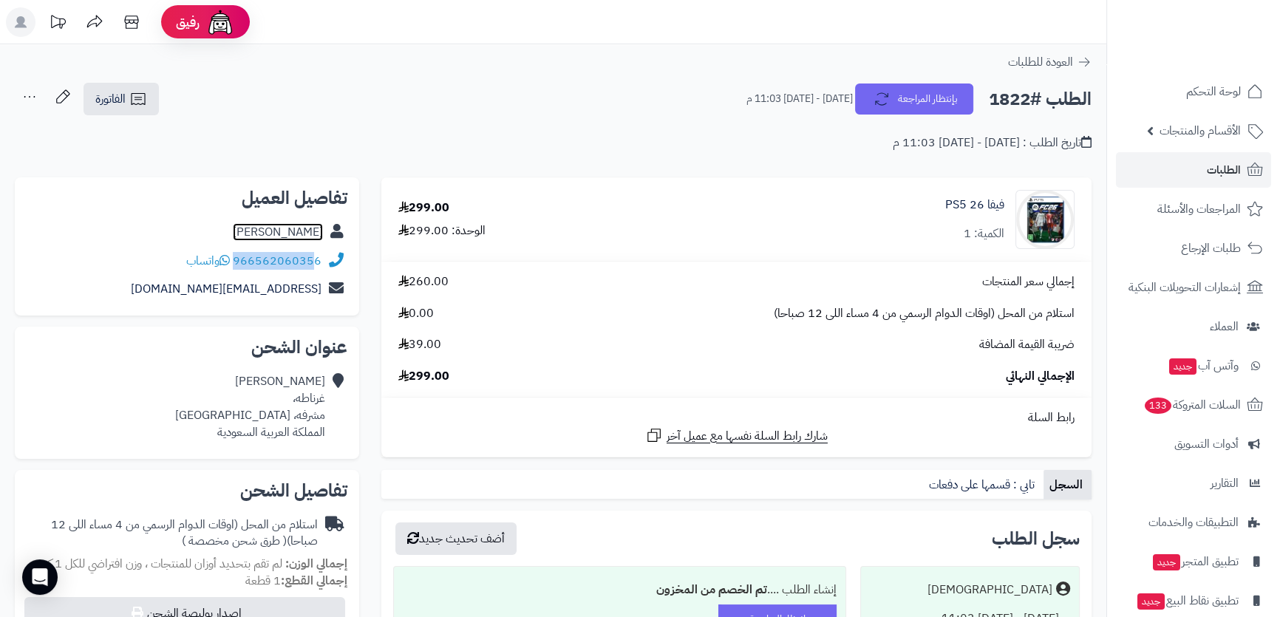
copy link "Abdulaziz AlQurashi"
drag, startPoint x: 166, startPoint y: 293, endPoint x: 322, endPoint y: 292, distance: 156.7
click at [322, 292] on div "zezooa3@gmail.com" at bounding box center [187, 289] width 321 height 29
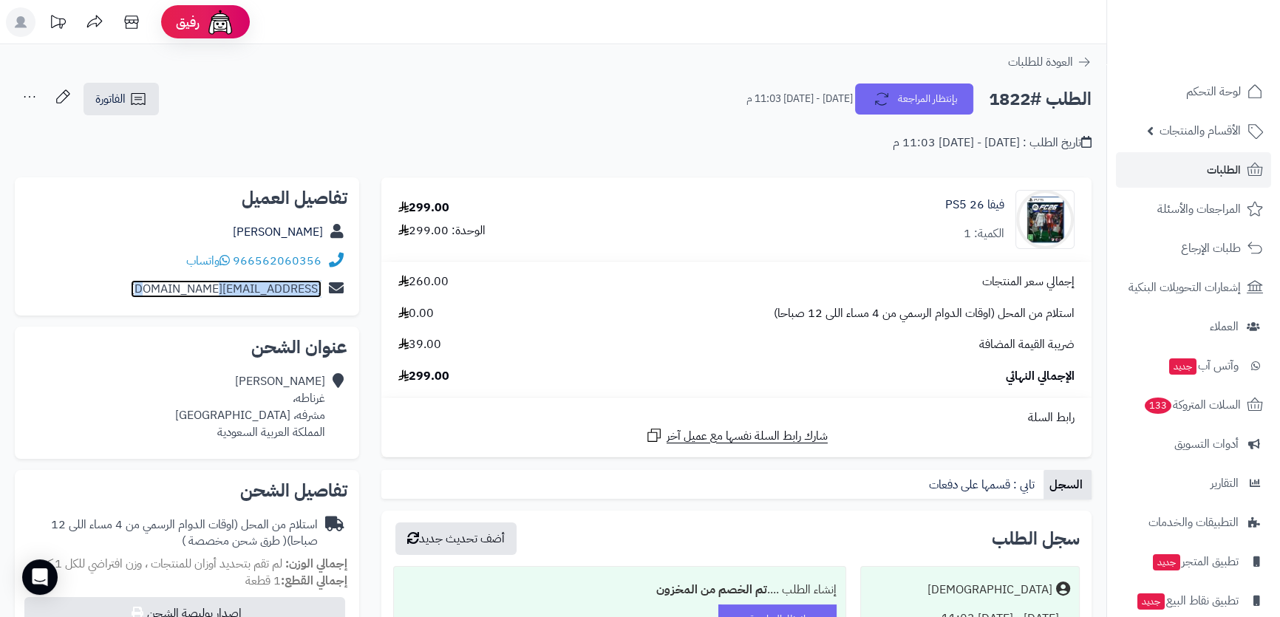
copy link "zezooa3@gmail.com"
click at [282, 418] on div "Abdulaziz AlQurashi غرناطه، مشرفه، جدة المملكة العربية السعودية" at bounding box center [250, 406] width 150 height 67
click at [309, 401] on div "Abdulaziz AlQurashi غرناطه، مشرفه، جدة المملكة العربية السعودية" at bounding box center [250, 406] width 150 height 67
click at [308, 398] on div "Abdulaziz AlQurashi غرناطه، مشرفه، جدة المملكة العربية السعودية" at bounding box center [250, 406] width 150 height 67
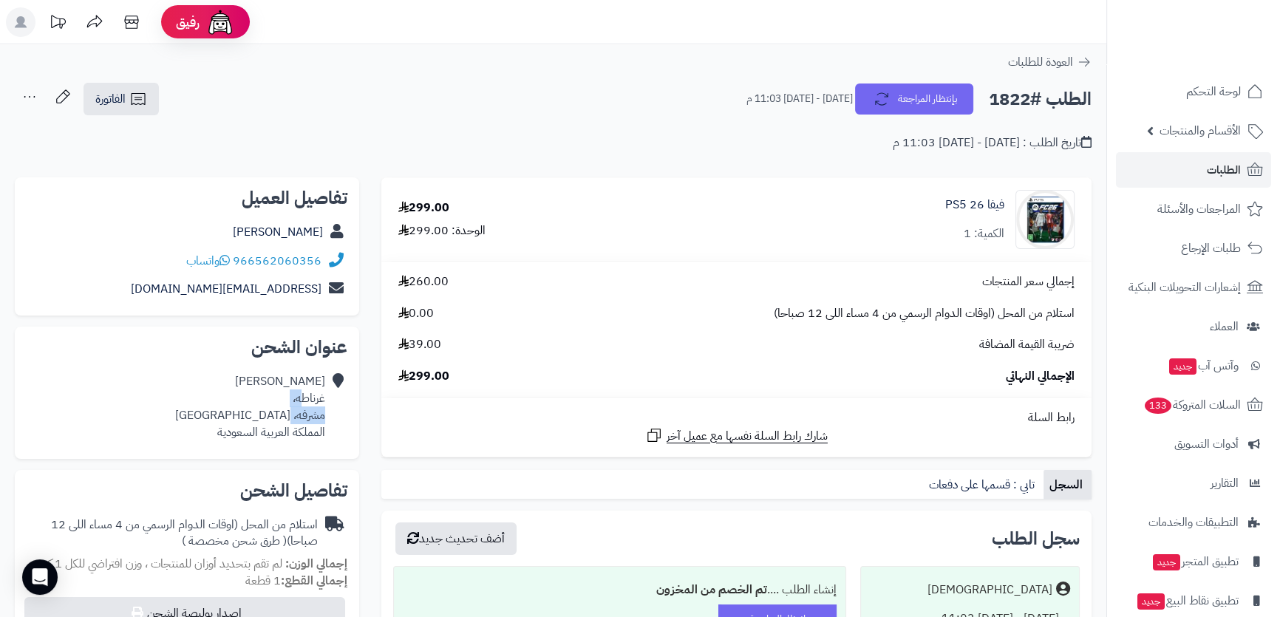
drag, startPoint x: 305, startPoint y: 395, endPoint x: 291, endPoint y: 413, distance: 23.2
click at [291, 413] on div "Abdulaziz AlQurashi غرناطه، مشرفه، جدة المملكة العربية السعودية" at bounding box center [250, 406] width 150 height 67
click at [278, 417] on div "Abdulaziz AlQurashi غرناطه، مشرفه، جدة المملكة العربية السعودية" at bounding box center [250, 406] width 150 height 67
click at [277, 417] on div "Abdulaziz AlQurashi غرناطه، مشرفه، جدة المملكة العربية السعودية" at bounding box center [250, 406] width 150 height 67
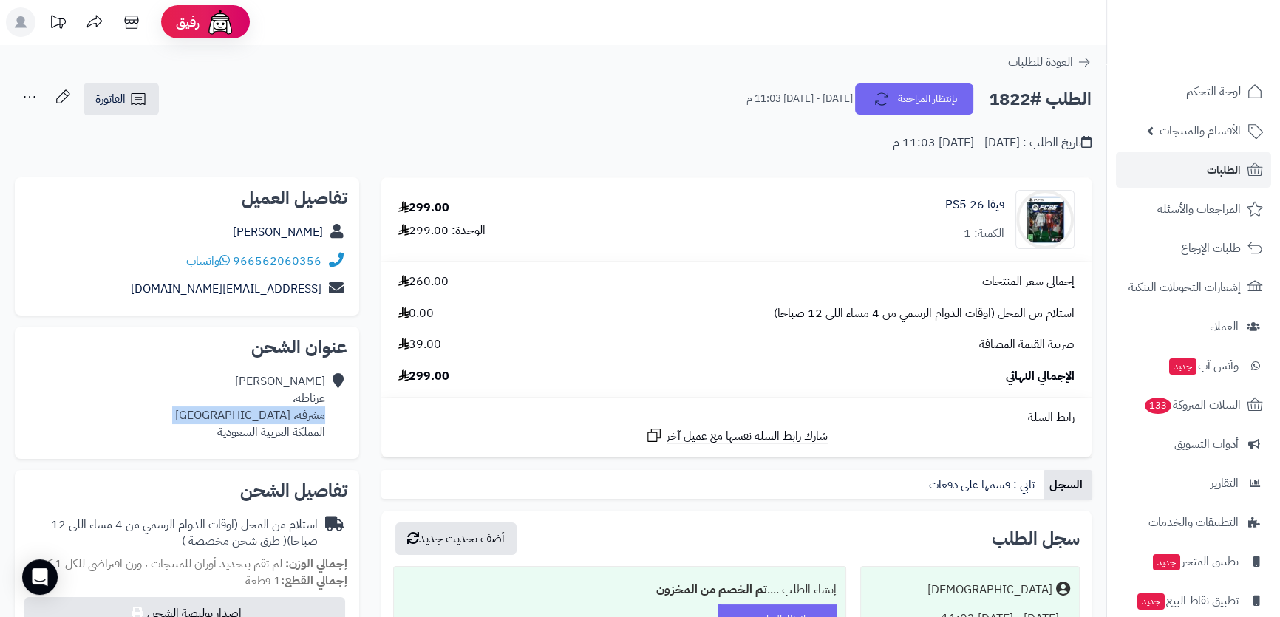
click at [277, 417] on div "Abdulaziz AlQurashi غرناطه، مشرفه، جدة المملكة العربية السعودية" at bounding box center [250, 406] width 150 height 67
click at [1019, 96] on h2 "الطلب #1822" at bounding box center [1040, 99] width 103 height 30
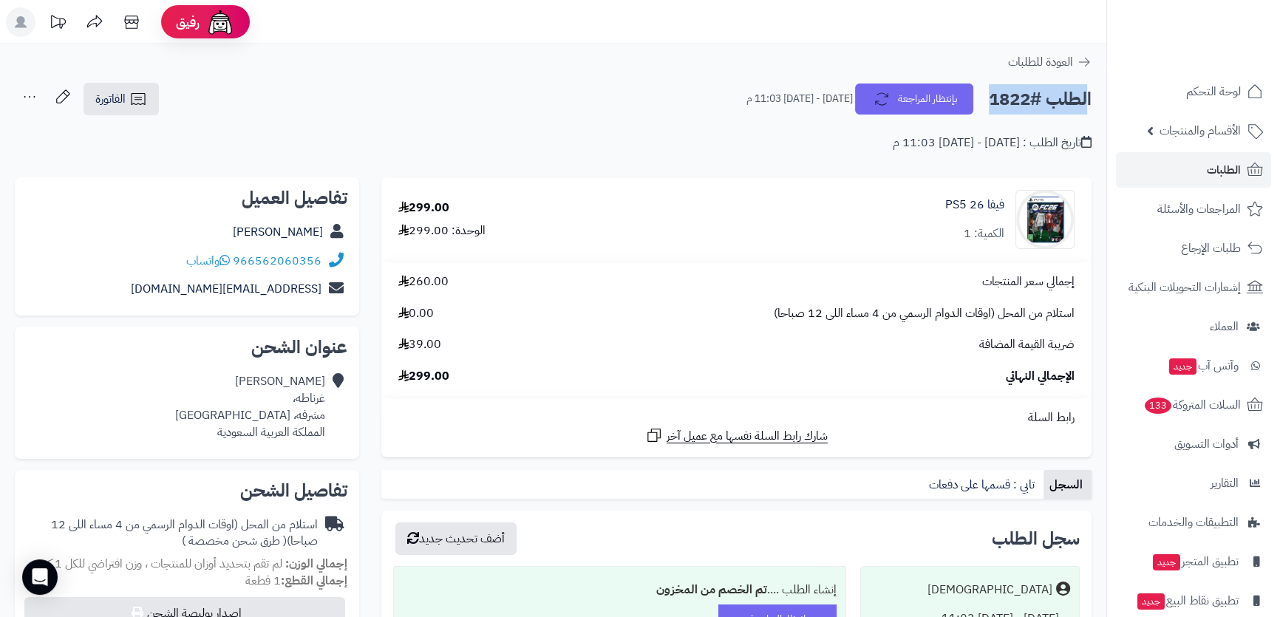
copy div "الطلب #1822 بإنتظار المراجعة"
click at [96, 110] on link "الفاتورة" at bounding box center [121, 99] width 75 height 33
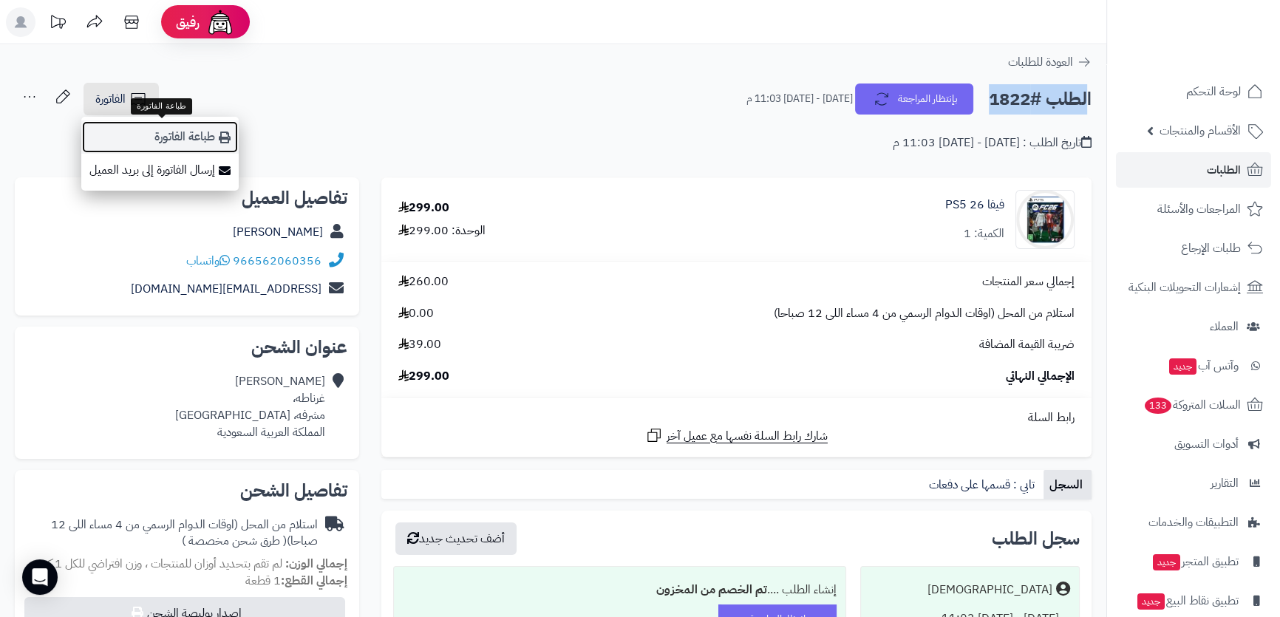
click at [155, 126] on link "طباعة الفاتورة" at bounding box center [159, 137] width 157 height 33
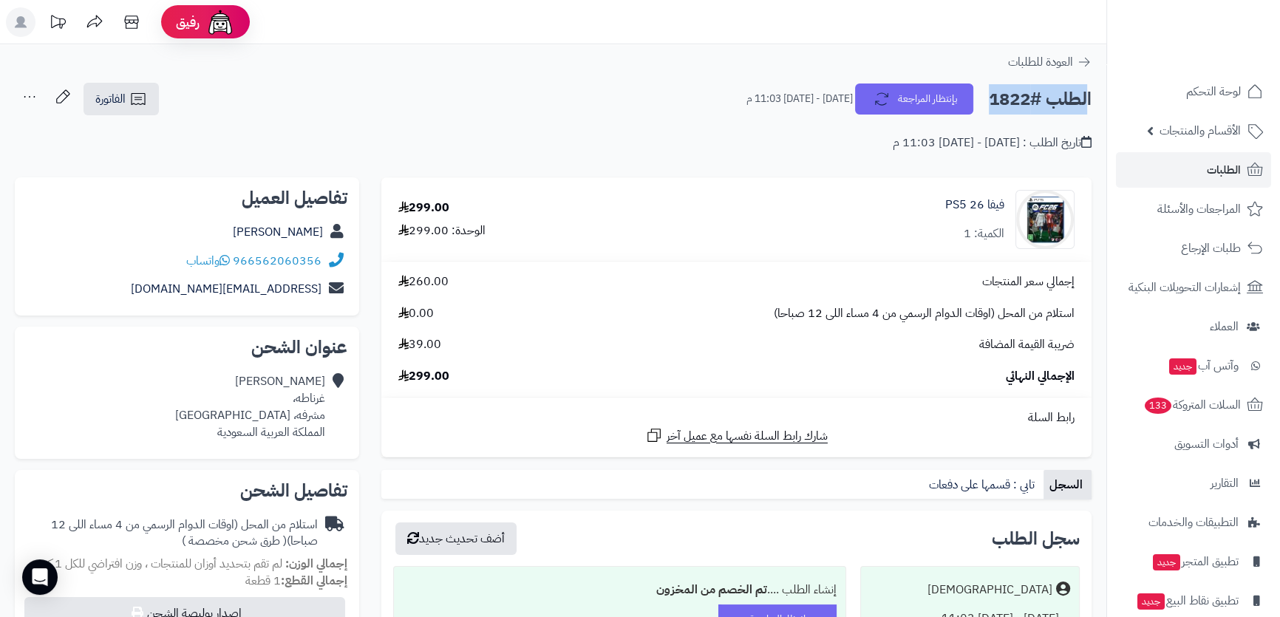
click at [1010, 96] on h2 "الطلب #1822" at bounding box center [1040, 99] width 103 height 30
drag, startPoint x: 988, startPoint y: 96, endPoint x: 1093, endPoint y: 96, distance: 105.0
click at [1093, 96] on div "الطلب #1822 بإنتظار المراجعة الخميس - ٢ أكتوبر ٢٠٢٥ - 11:03 م الفاتورة طباعة ال…" at bounding box center [553, 116] width 1107 height 69
copy h2 "الطلب #1822"
click at [1219, 166] on span "الطلبات" at bounding box center [1224, 170] width 34 height 21
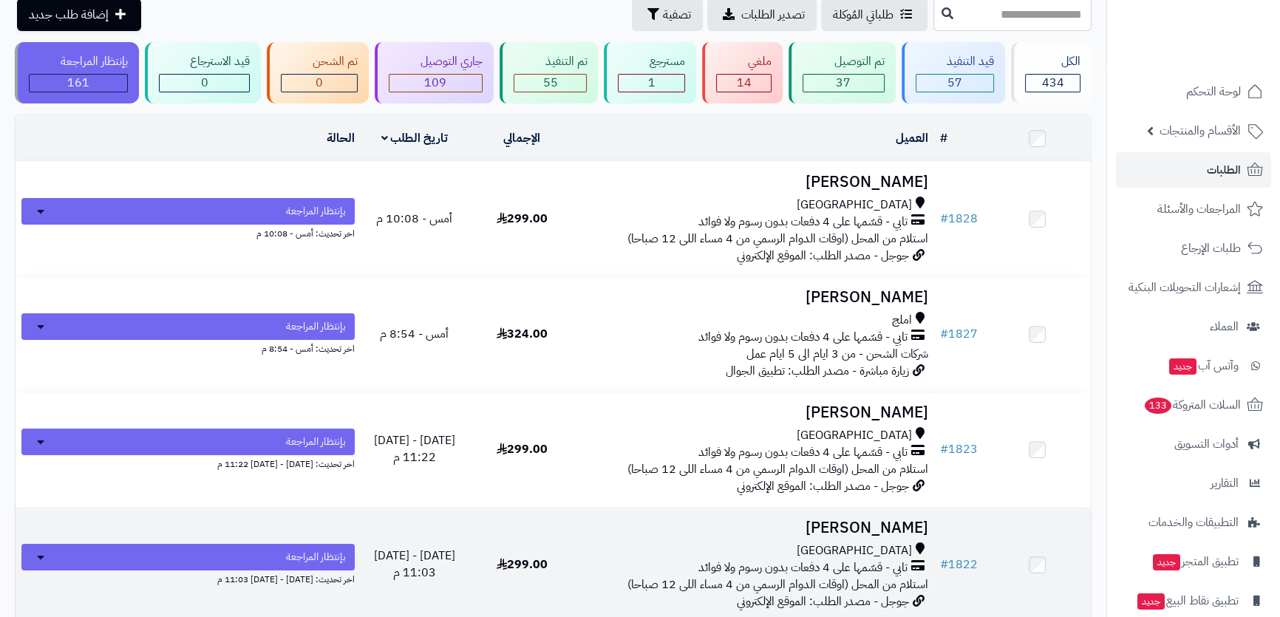
scroll to position [268, 0]
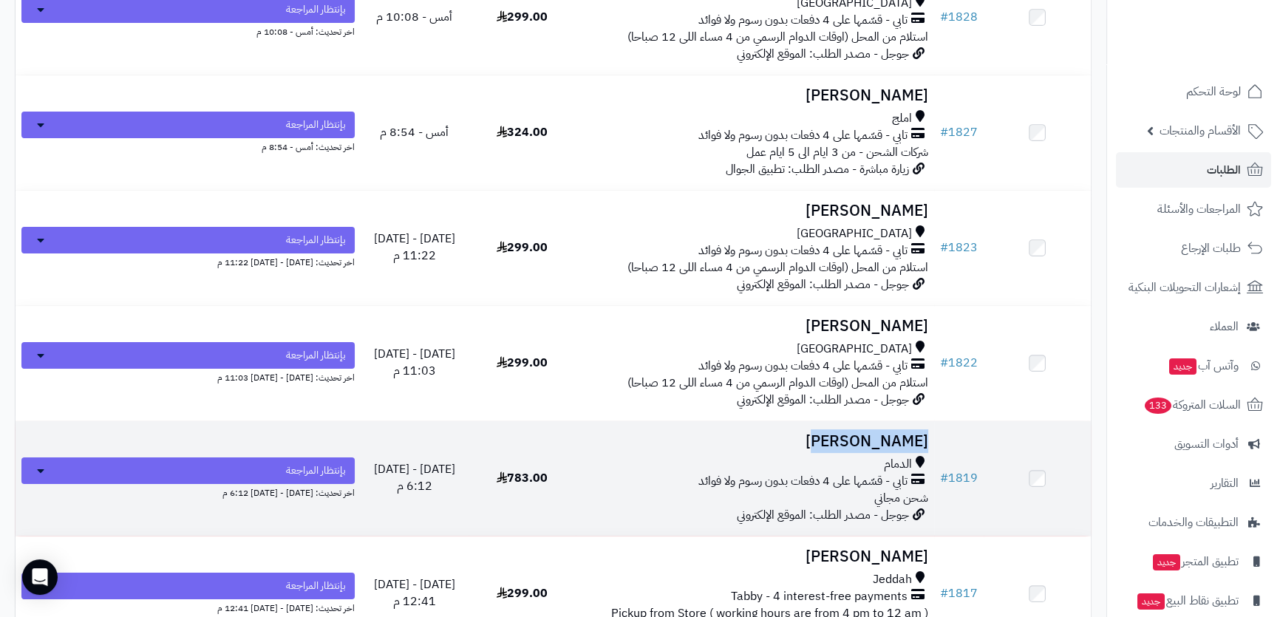
drag, startPoint x: 829, startPoint y: 436, endPoint x: 932, endPoint y: 437, distance: 103.5
click at [932, 437] on td "Ali Alyousef الدمام تابي - قسّمها على 4 دفعات بدون رسوم ولا فوائد شحن مجاني جوج…" at bounding box center [755, 478] width 359 height 115
copy h3 "[PERSON_NAME]"
click at [781, 456] on div "الدمام" at bounding box center [755, 464] width 347 height 17
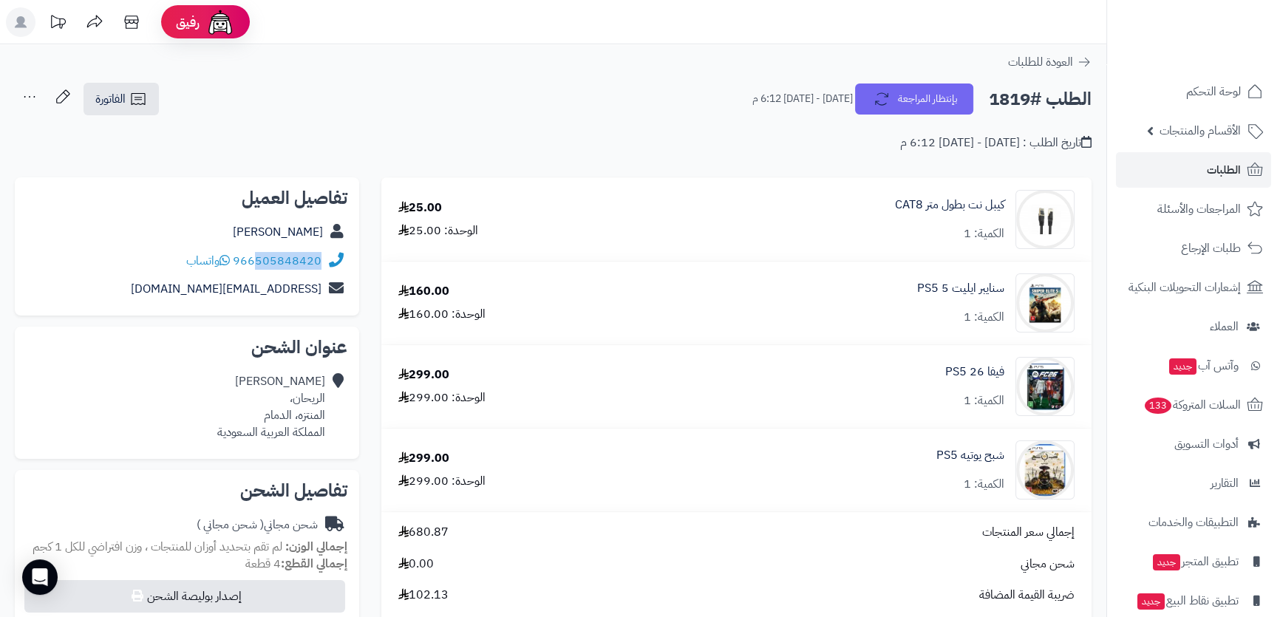
drag, startPoint x: 322, startPoint y: 261, endPoint x: 259, endPoint y: 259, distance: 62.9
click at [259, 259] on div "966505848420 واتساب" at bounding box center [187, 261] width 321 height 29
copy link "505848420"
drag, startPoint x: 244, startPoint y: 231, endPoint x: 330, endPoint y: 231, distance: 85.8
click at [330, 231] on div "[PERSON_NAME]" at bounding box center [187, 232] width 321 height 29
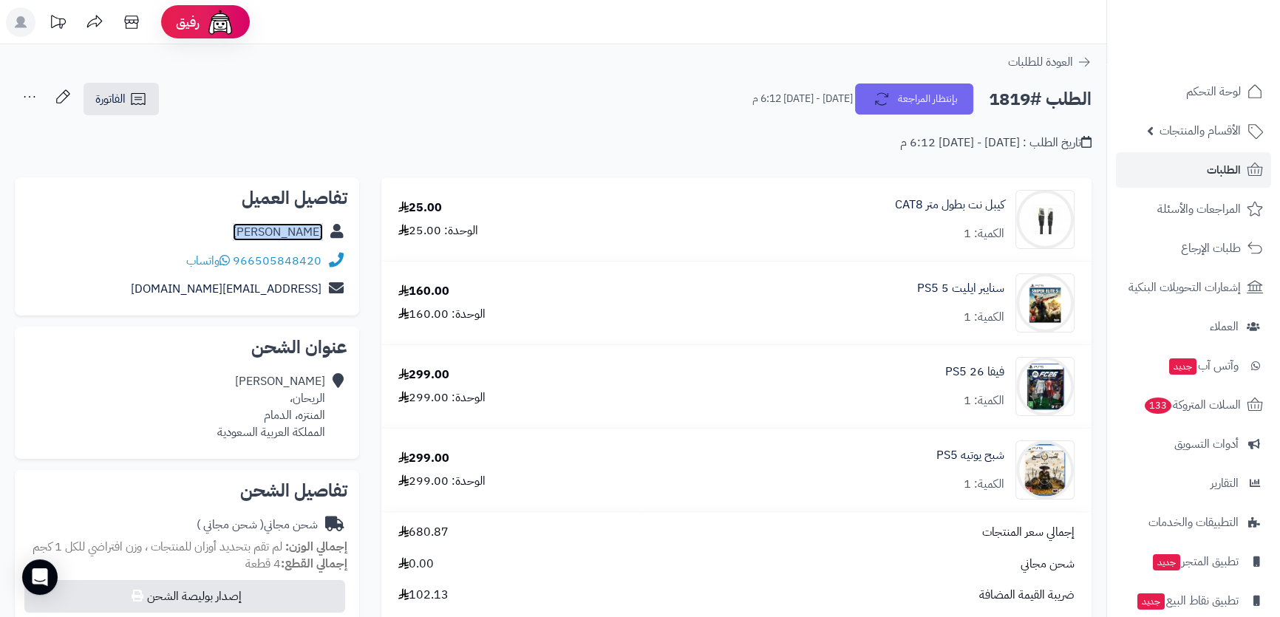
copy div "[PERSON_NAME]"
drag, startPoint x: 323, startPoint y: 261, endPoint x: 299, endPoint y: 261, distance: 24.4
click at [299, 261] on div "966505848420 واتساب" at bounding box center [187, 261] width 321 height 29
click at [323, 262] on div "966505848420 واتساب" at bounding box center [187, 261] width 321 height 29
drag, startPoint x: 323, startPoint y: 262, endPoint x: 316, endPoint y: 257, distance: 9.5
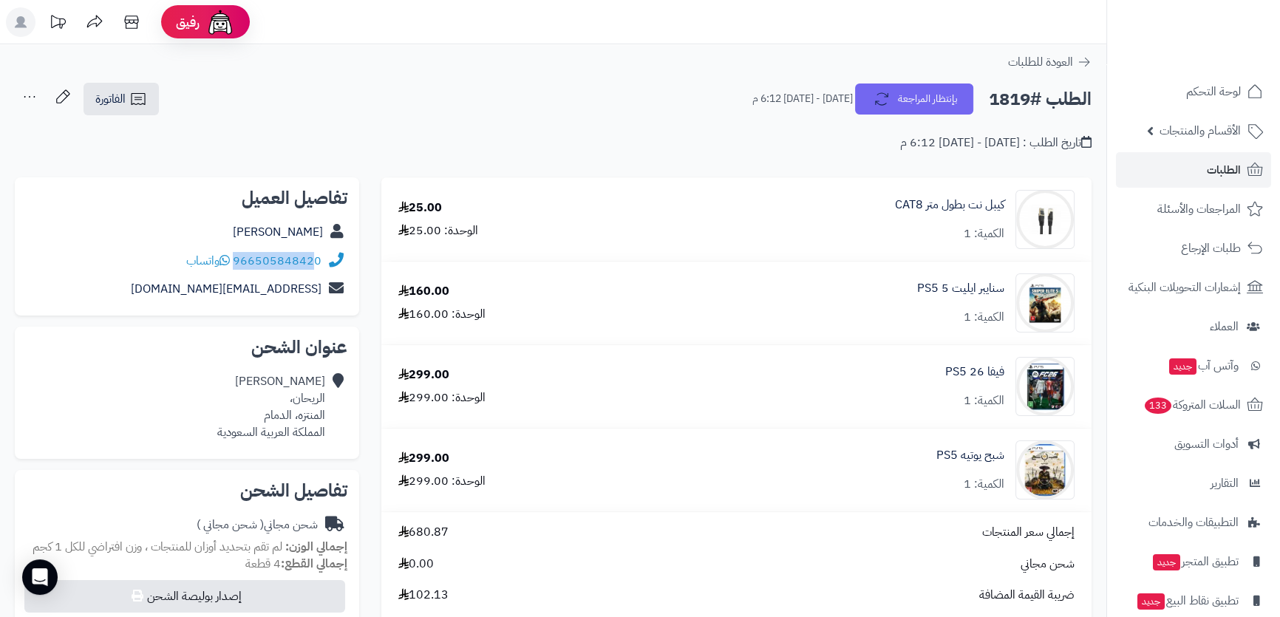
click at [316, 257] on div "966505848420 واتساب" at bounding box center [187, 261] width 321 height 29
copy div "96650584842"
click at [296, 403] on div "[PERSON_NAME]، المنتزه، الدمام المملكة العربية السعودية" at bounding box center [271, 406] width 108 height 67
click at [300, 401] on div "[PERSON_NAME]، المنتزه، الدمام المملكة العربية السعودية" at bounding box center [271, 406] width 108 height 67
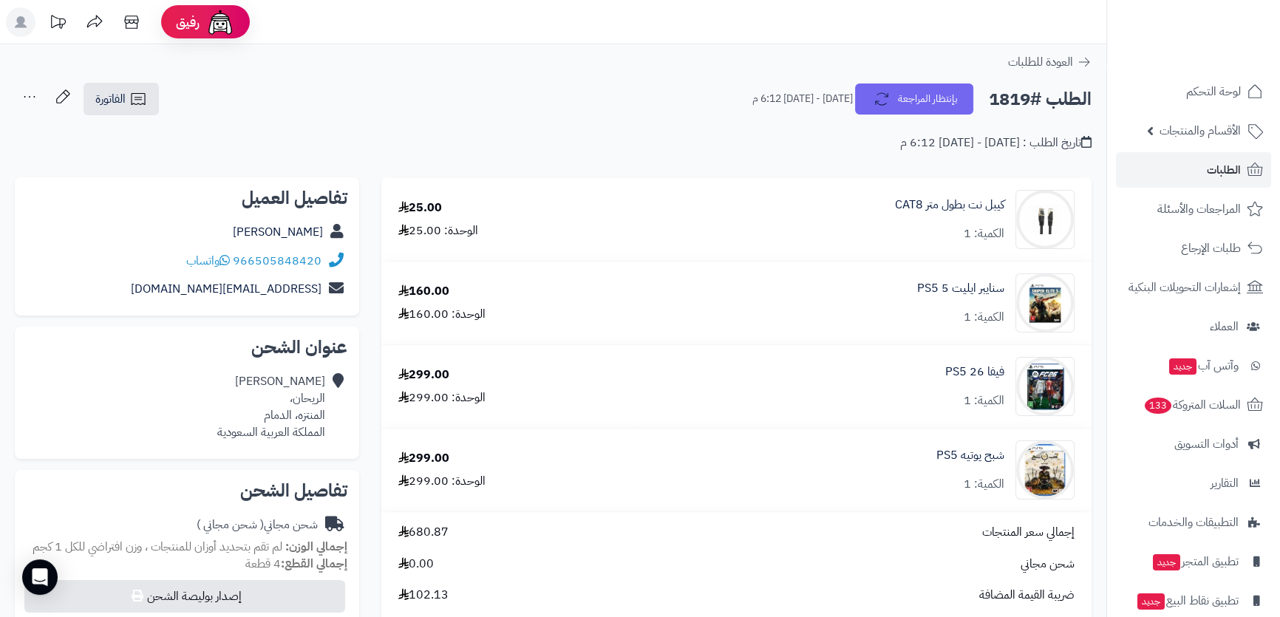
click at [283, 415] on div "[PERSON_NAME]، المنتزه، الدمام المملكة العربية السعودية" at bounding box center [271, 406] width 108 height 67
copy div "الدمام"
click at [308, 404] on div "[PERSON_NAME]، المنتزه، الدمام المملكة العربية السعودية" at bounding box center [271, 406] width 108 height 67
click at [308, 402] on div "[PERSON_NAME]، المنتزه، الدمام المملكة العربية السعودية" at bounding box center [271, 406] width 108 height 67
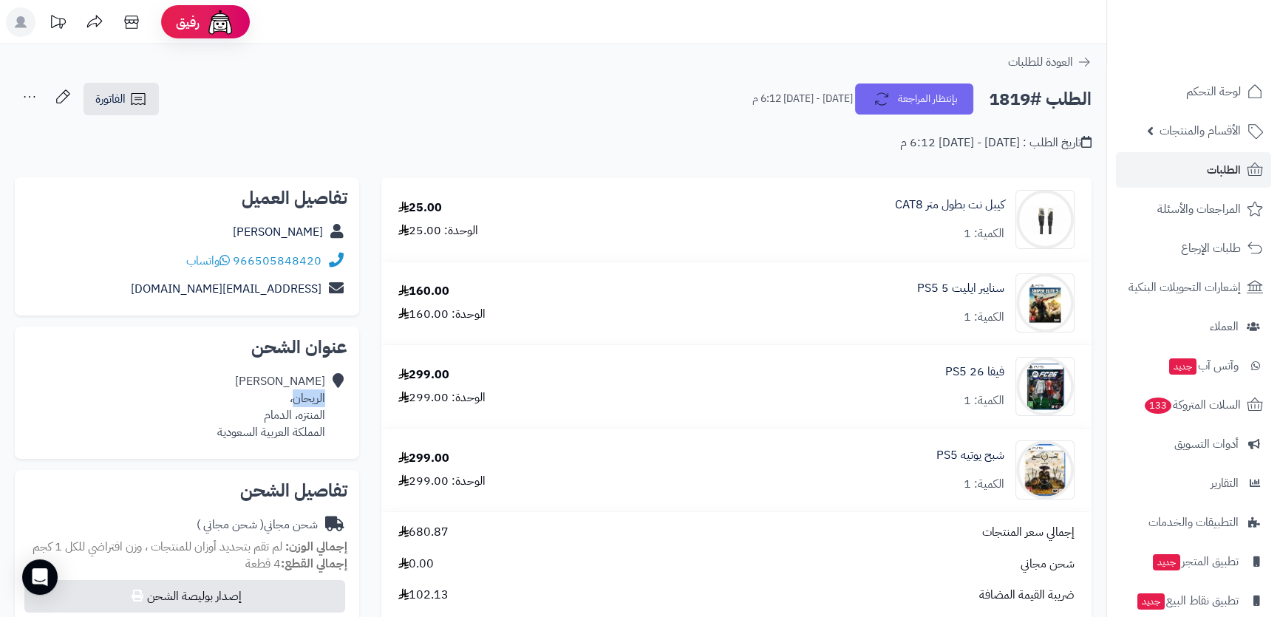
click at [308, 401] on div "[PERSON_NAME]، المنتزه، الدمام المملكة العربية السعودية" at bounding box center [271, 406] width 108 height 67
drag, startPoint x: 308, startPoint y: 401, endPoint x: 316, endPoint y: 413, distance: 13.9
click at [316, 413] on div "[PERSON_NAME]، المنتزه، الدمام المملكة العربية السعودية" at bounding box center [271, 406] width 108 height 67
copy div "الريحان، المنتزه، الدمام"
click at [1020, 95] on h2 "الطلب #1819" at bounding box center [1040, 99] width 103 height 30
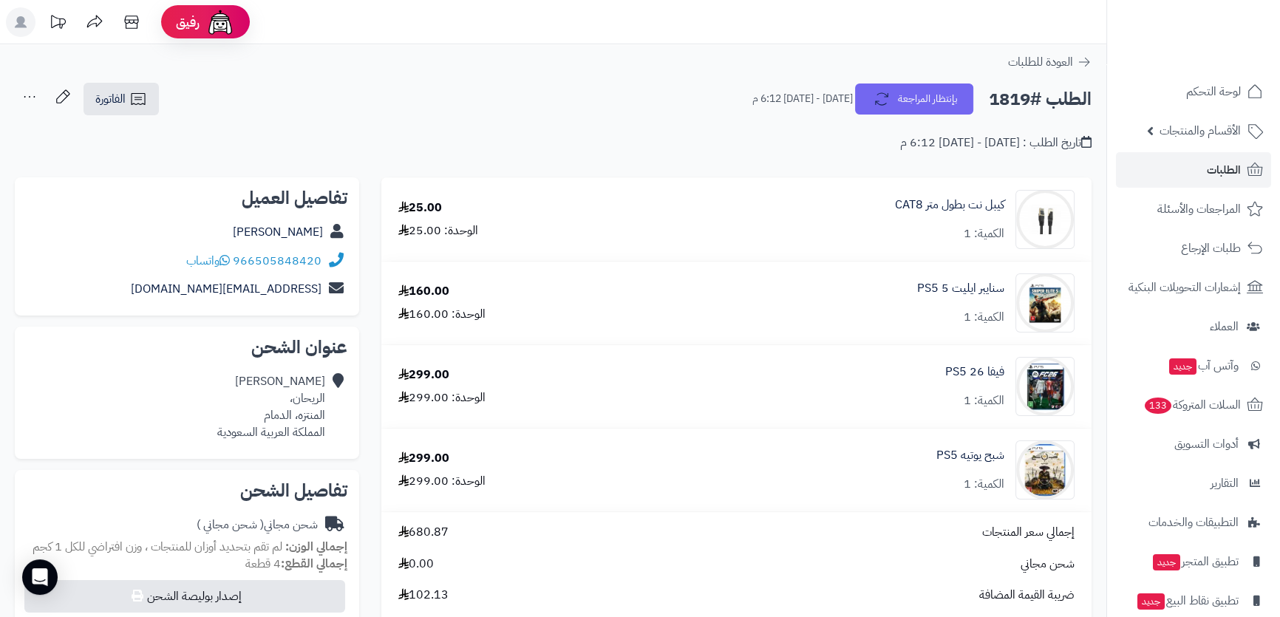
click at [1020, 95] on h2 "الطلب #1819" at bounding box center [1040, 99] width 103 height 30
copy div "الطلب #1819 بإنتظار المراجعة"
click at [113, 94] on span "الفاتورة" at bounding box center [110, 99] width 30 height 18
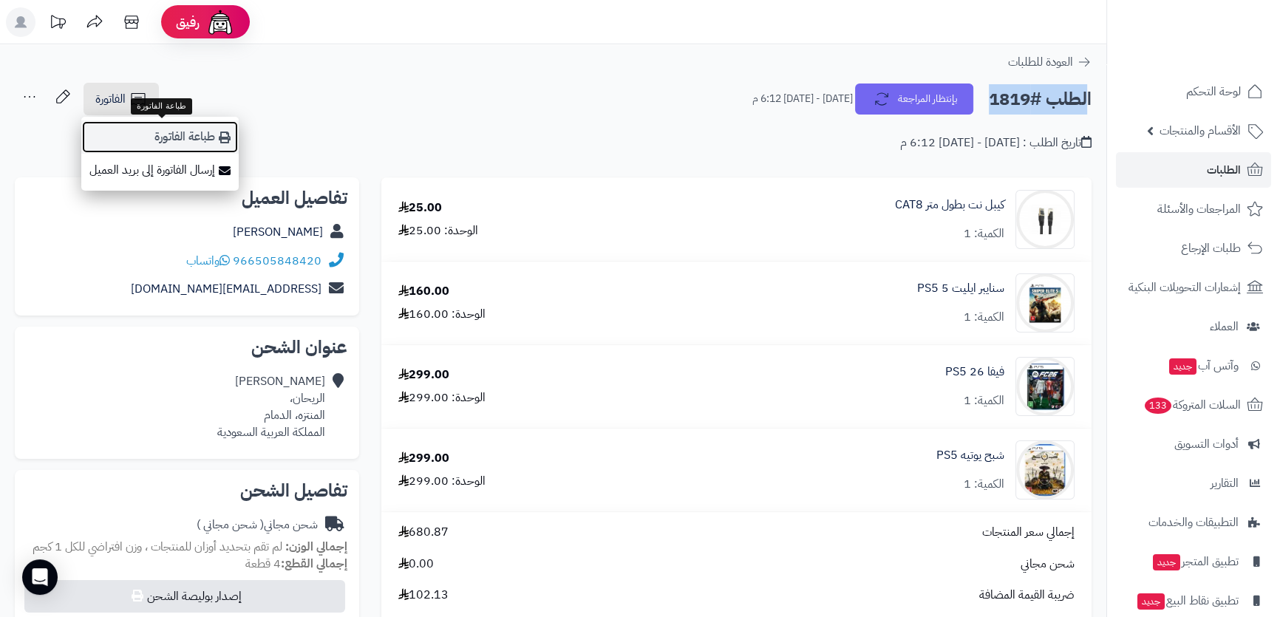
click at [204, 140] on link "طباعة الفاتورة" at bounding box center [159, 137] width 157 height 33
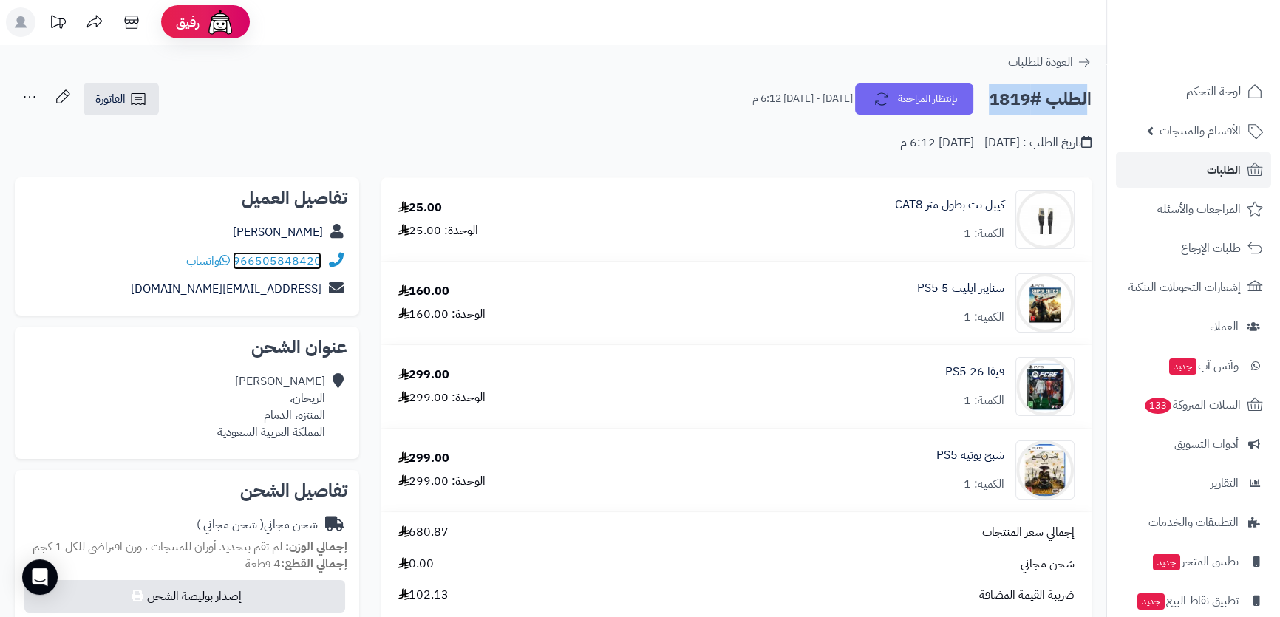
click at [266, 254] on link "966505848420" at bounding box center [277, 261] width 89 height 18
